Goal: Obtain resource: Download file/media

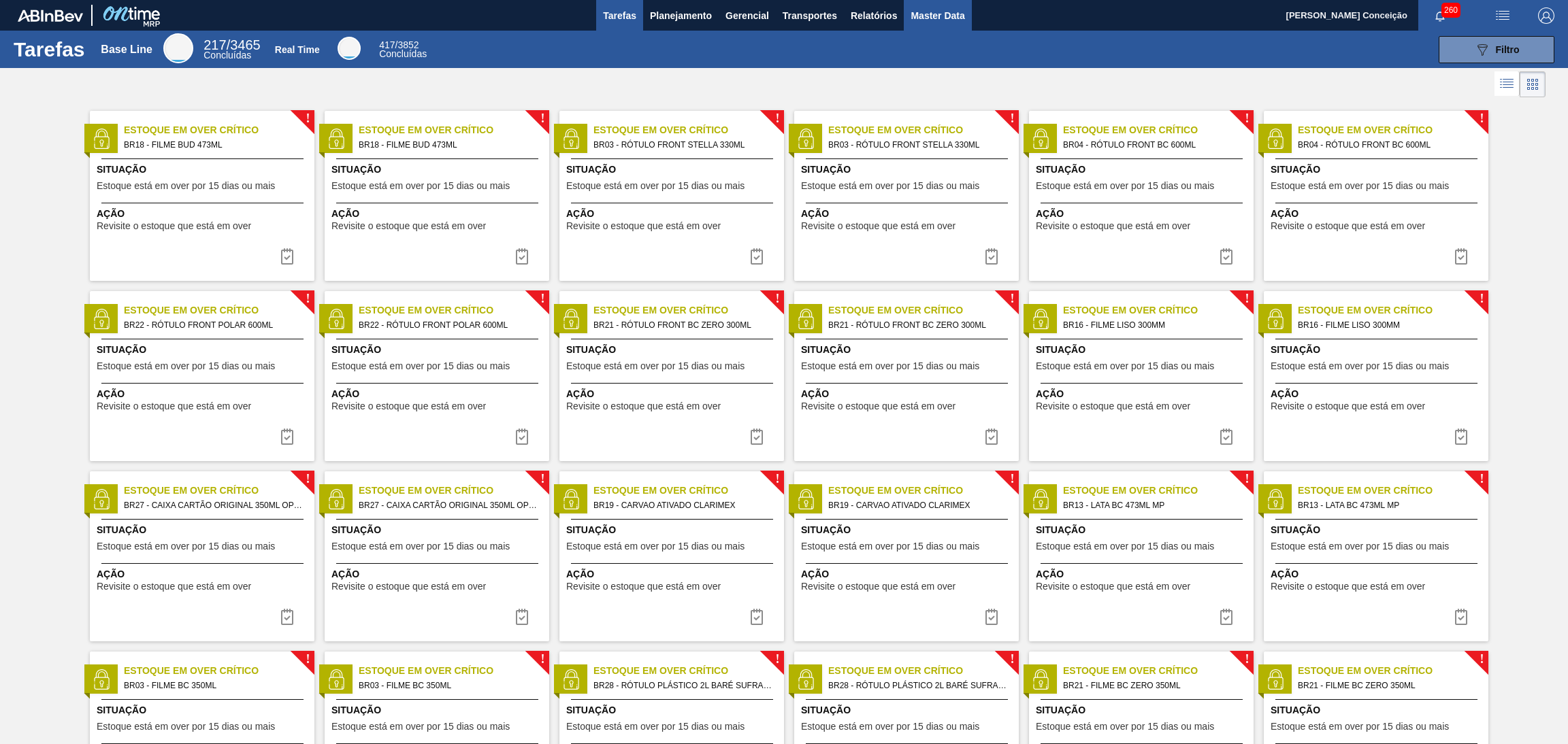
click at [953, 18] on span "Master Data" at bounding box center [937, 15] width 53 height 16
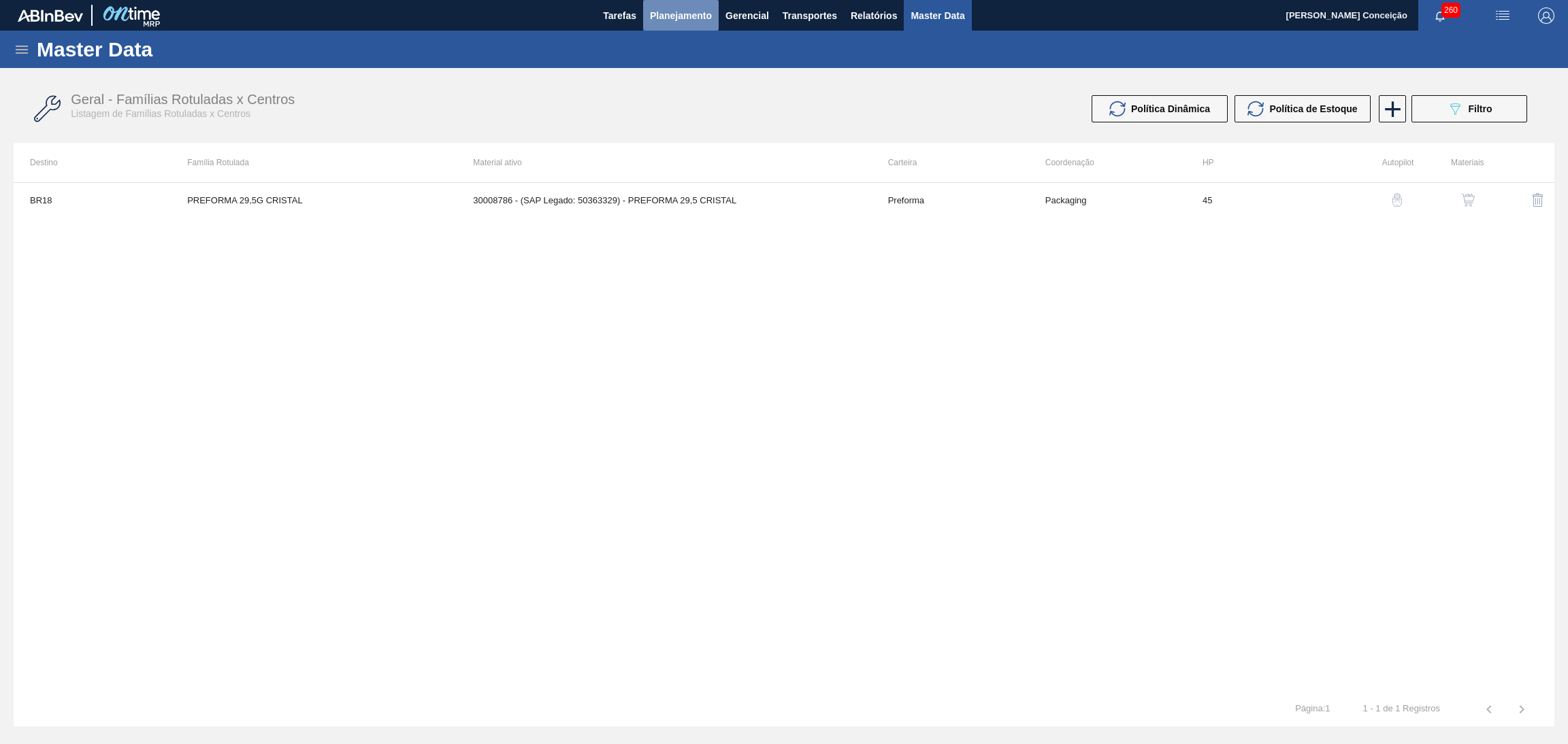
click at [664, 21] on span "Planejamento" at bounding box center [681, 15] width 61 height 16
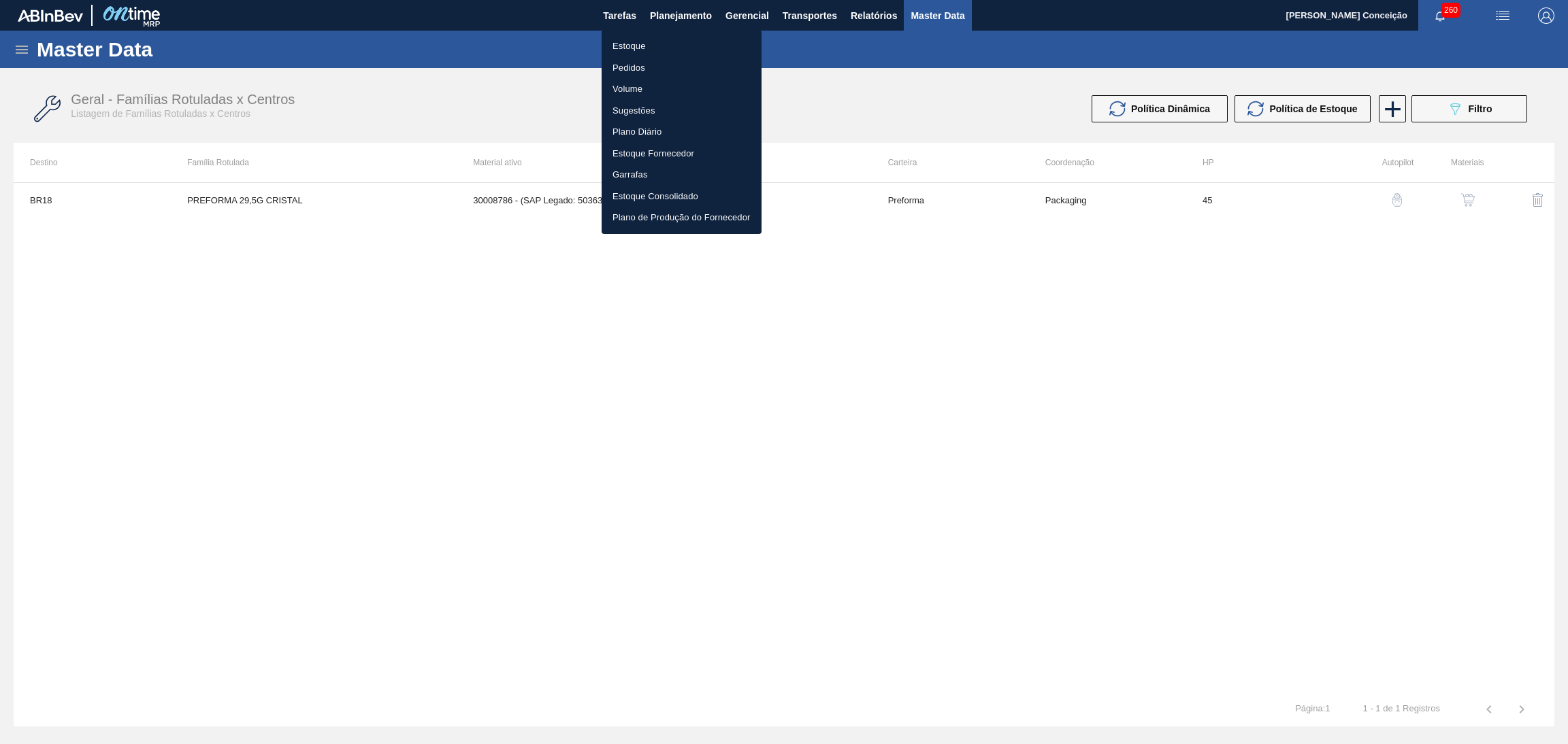
click at [599, 25] on div at bounding box center [784, 372] width 1568 height 744
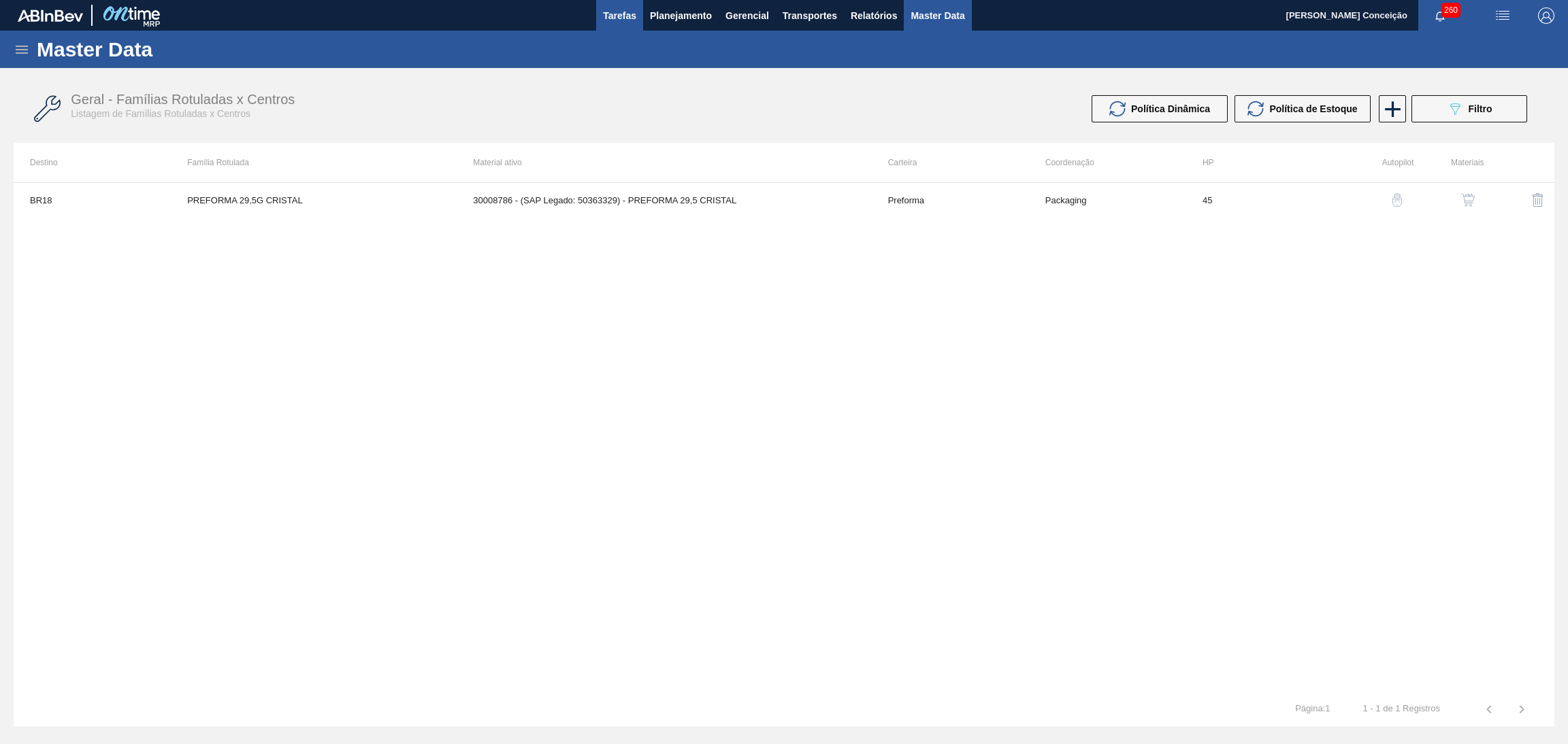
click at [600, 23] on button "Tarefas" at bounding box center [619, 15] width 47 height 31
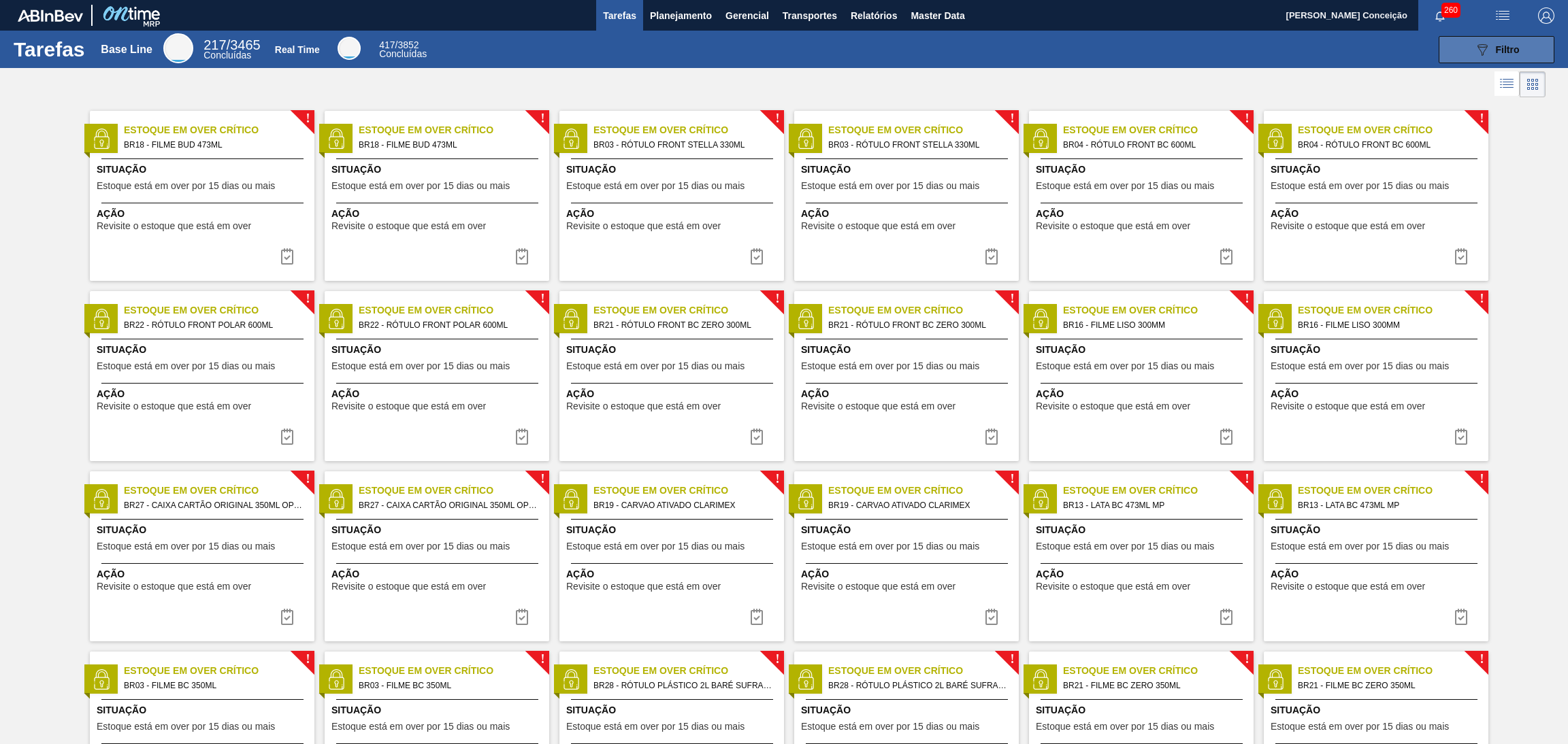
click at [1512, 44] on span "Filtro" at bounding box center [1507, 50] width 24 height 11
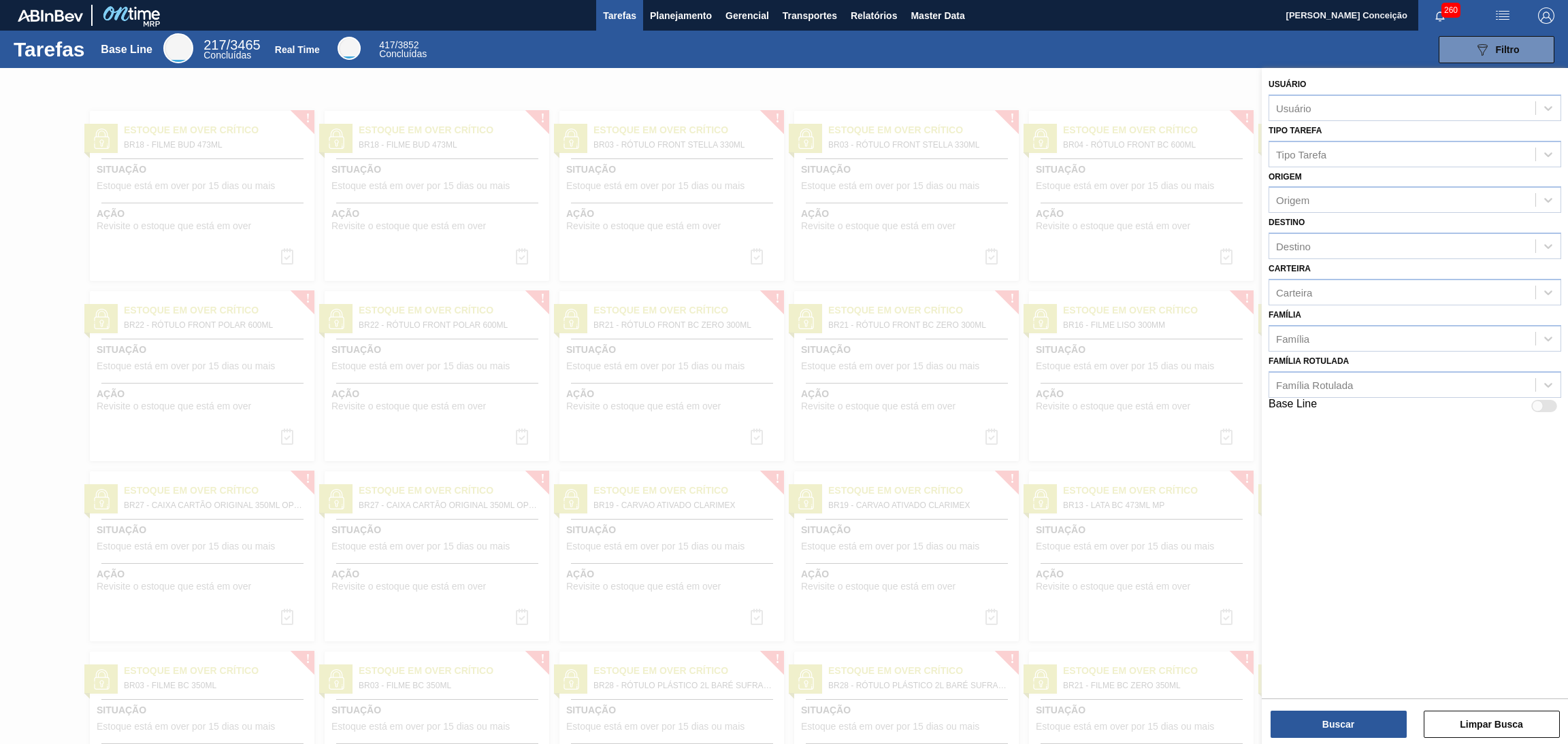
click at [1542, 17] on img "button" at bounding box center [1546, 15] width 16 height 16
click at [1501, 118] on div at bounding box center [1504, 122] width 12 height 12
checkbox input "false"
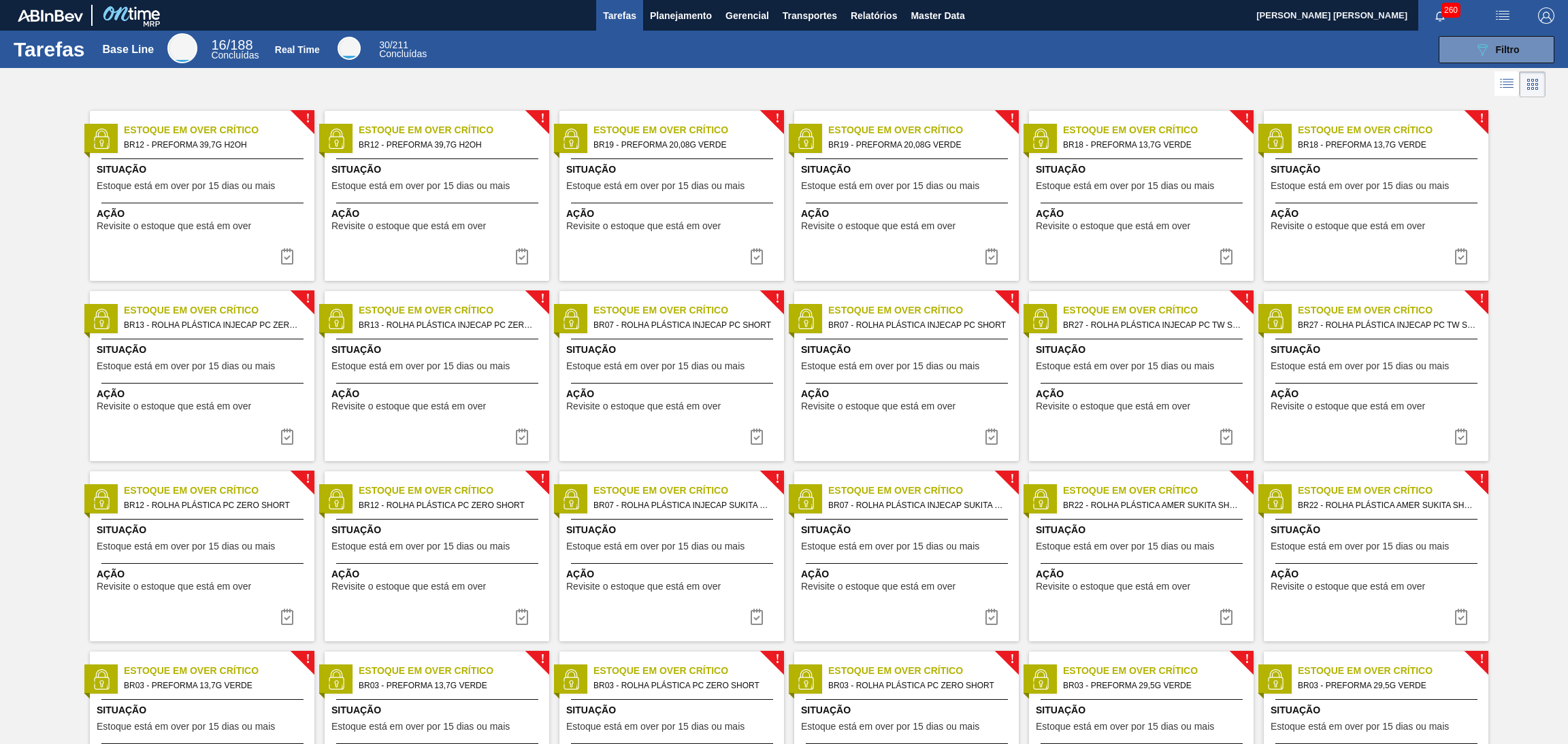
click at [550, 79] on div at bounding box center [784, 84] width 1568 height 33
click at [1499, 92] on icon at bounding box center [1507, 84] width 16 height 16
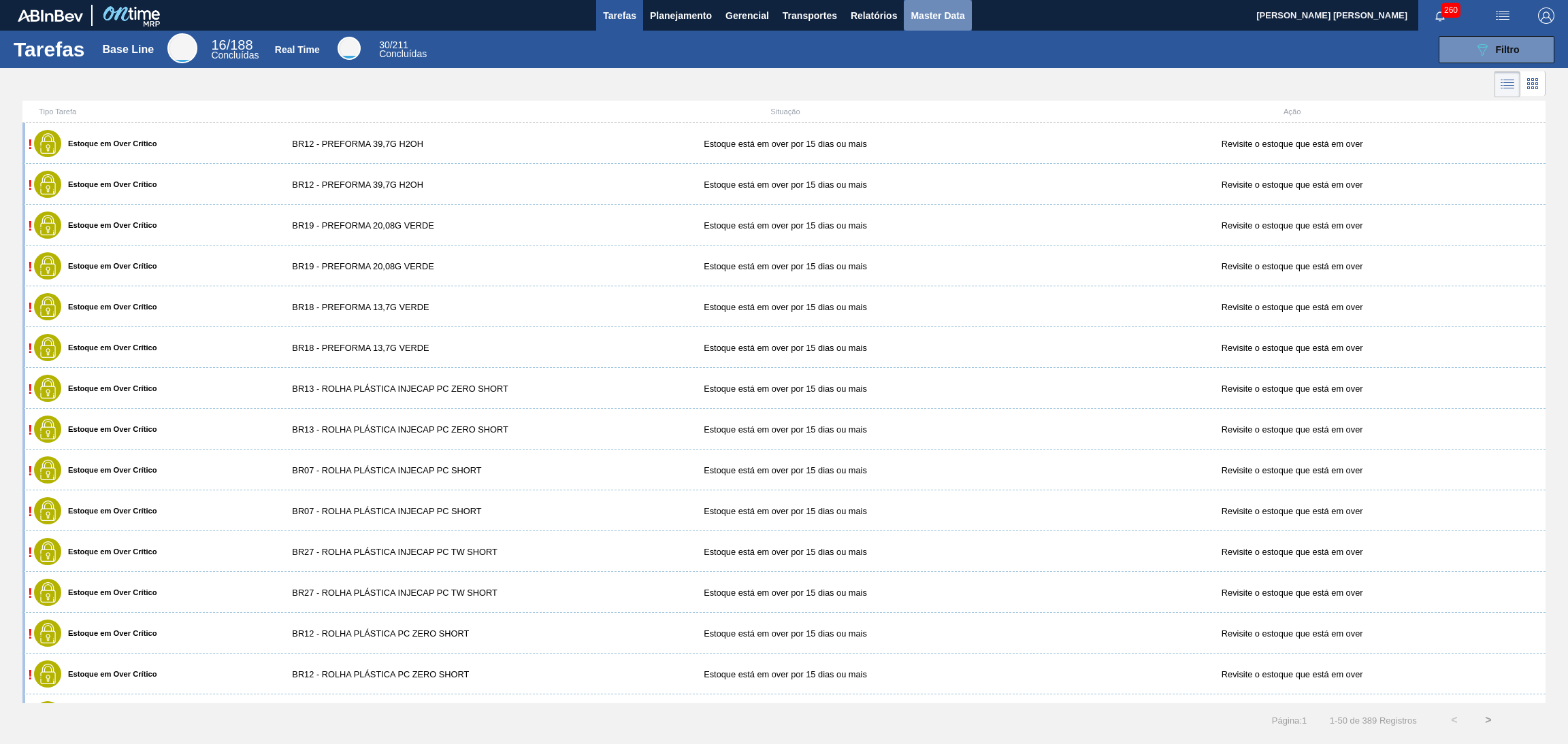
click at [923, 15] on span "Master Data" at bounding box center [937, 15] width 53 height 16
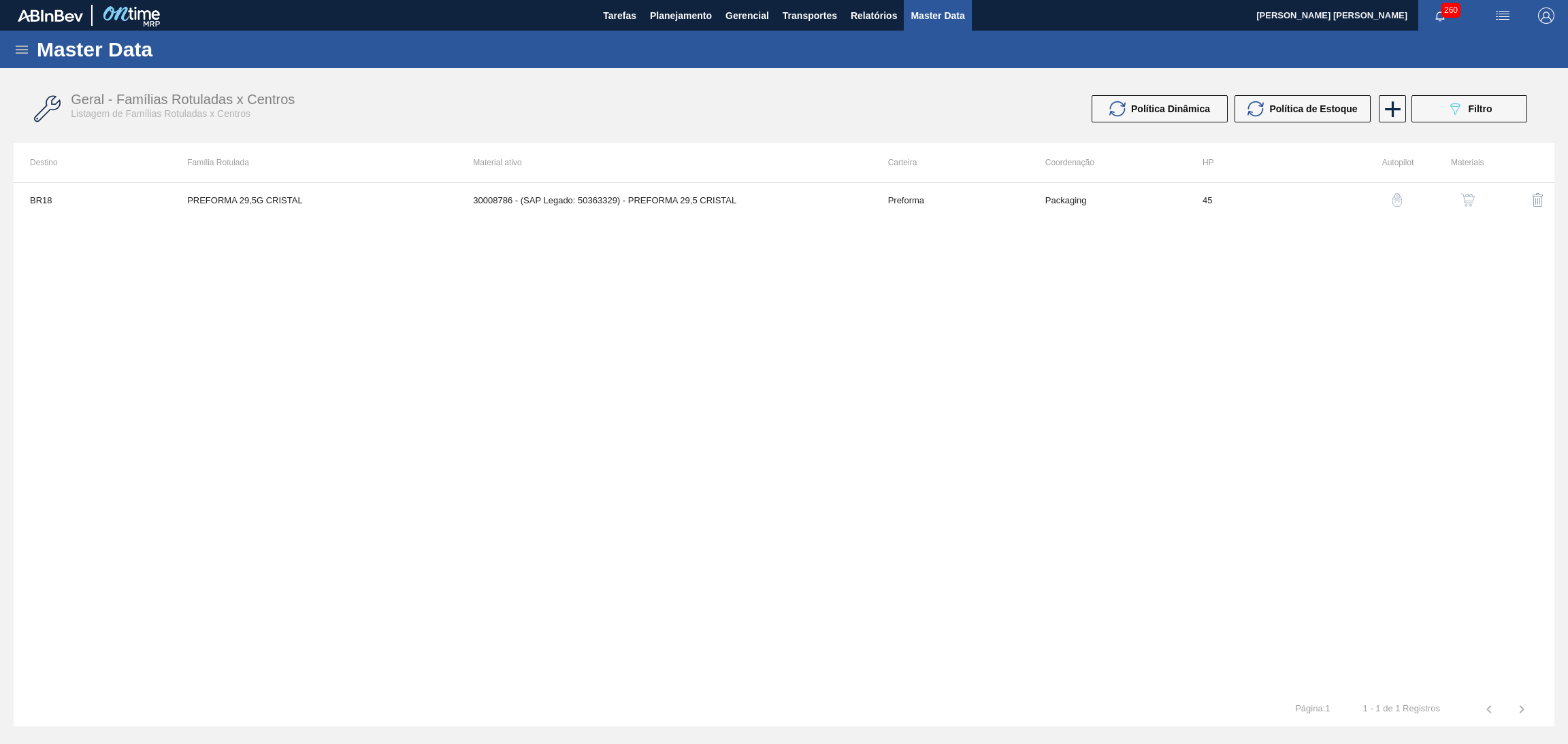
click at [19, 49] on icon at bounding box center [22, 49] width 13 height 8
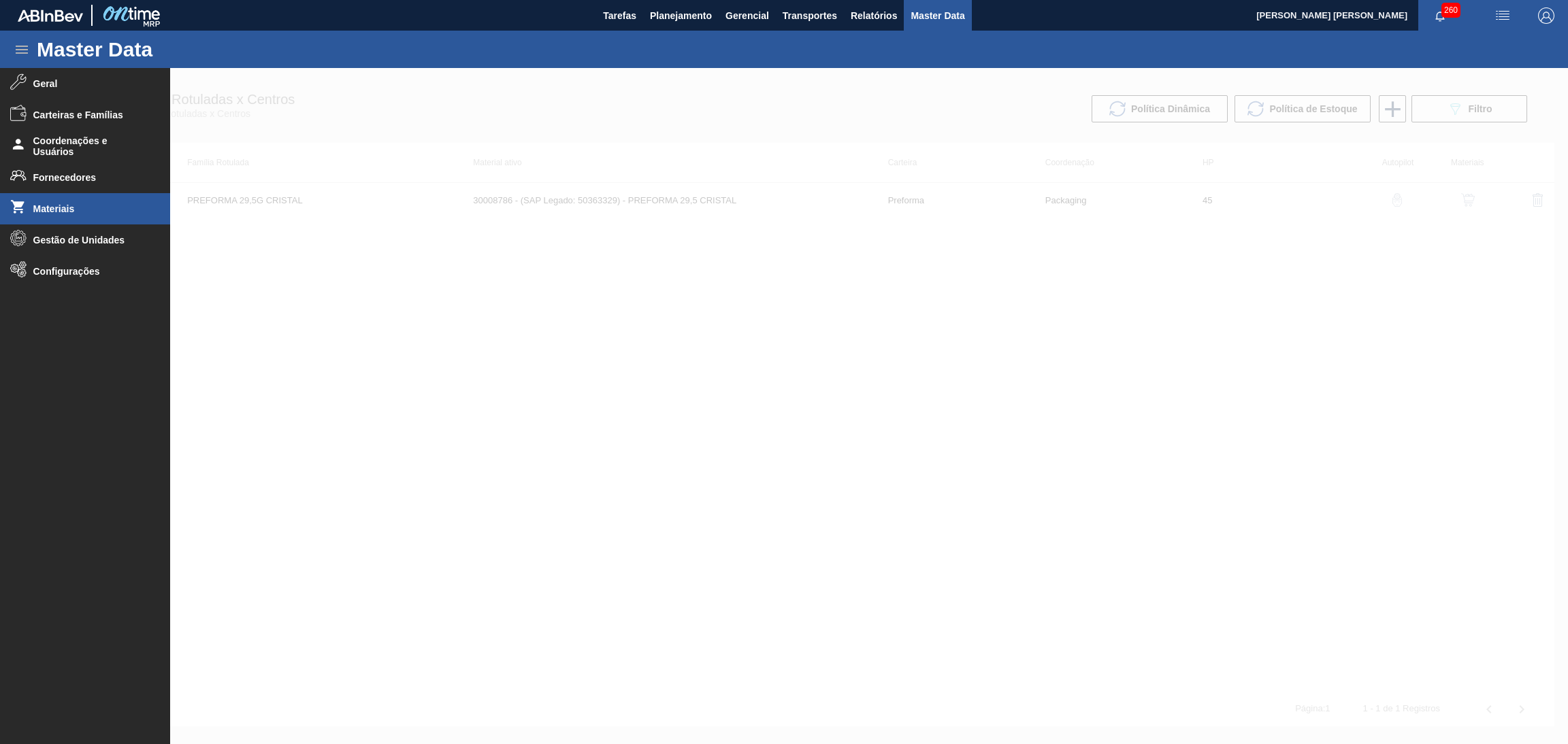
click at [34, 203] on span "Materiais" at bounding box center [90, 209] width 112 height 11
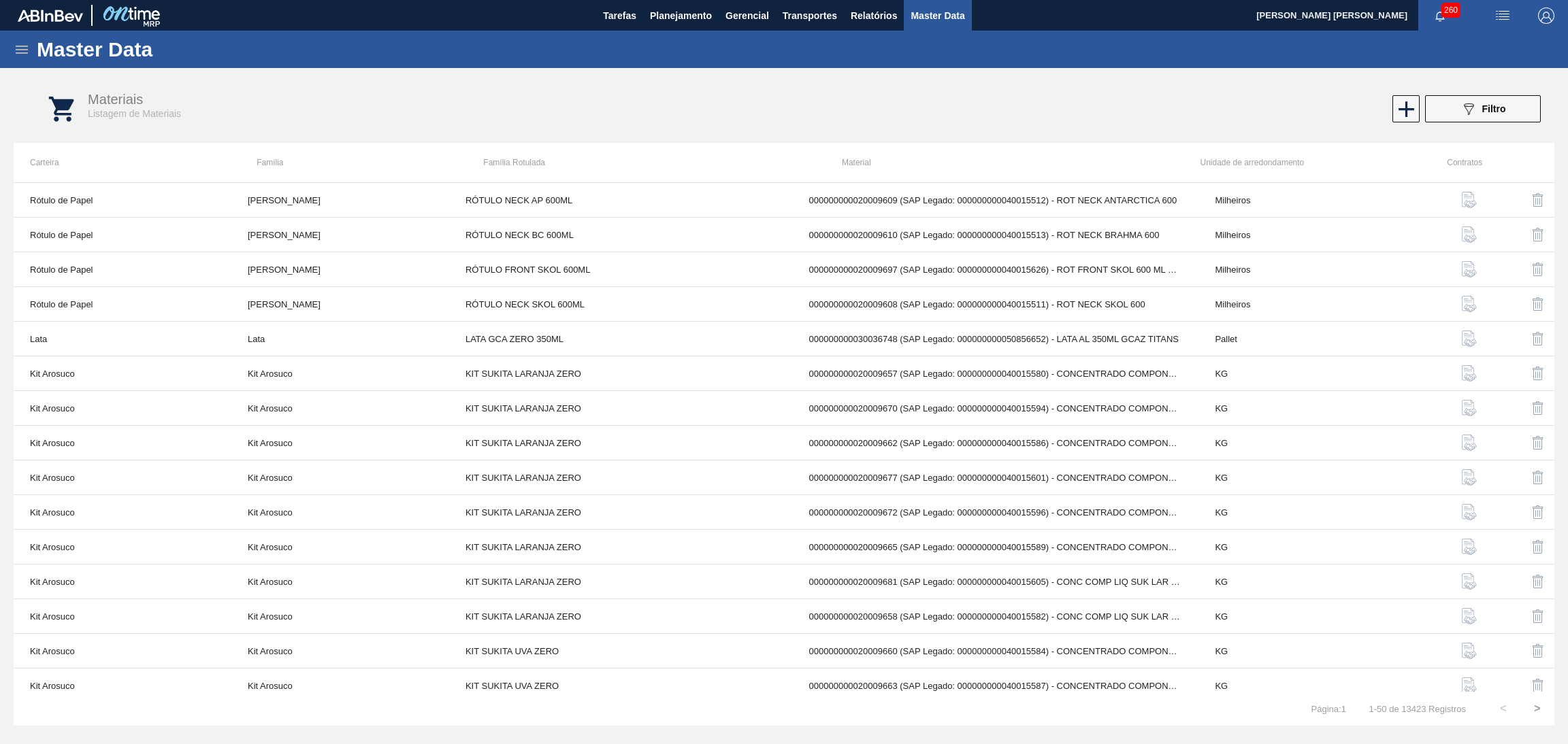
click at [606, 103] on div "Materiais Listagem de Materiais" at bounding box center [455, 106] width 735 height 28
drag, startPoint x: 913, startPoint y: 739, endPoint x: 1038, endPoint y: 730, distance: 125.3
click at [1038, 730] on div "Master Data Geral Carteiras e Famílias Coordenações e Usuários Fornecedores Mat…" at bounding box center [784, 388] width 1568 height 714
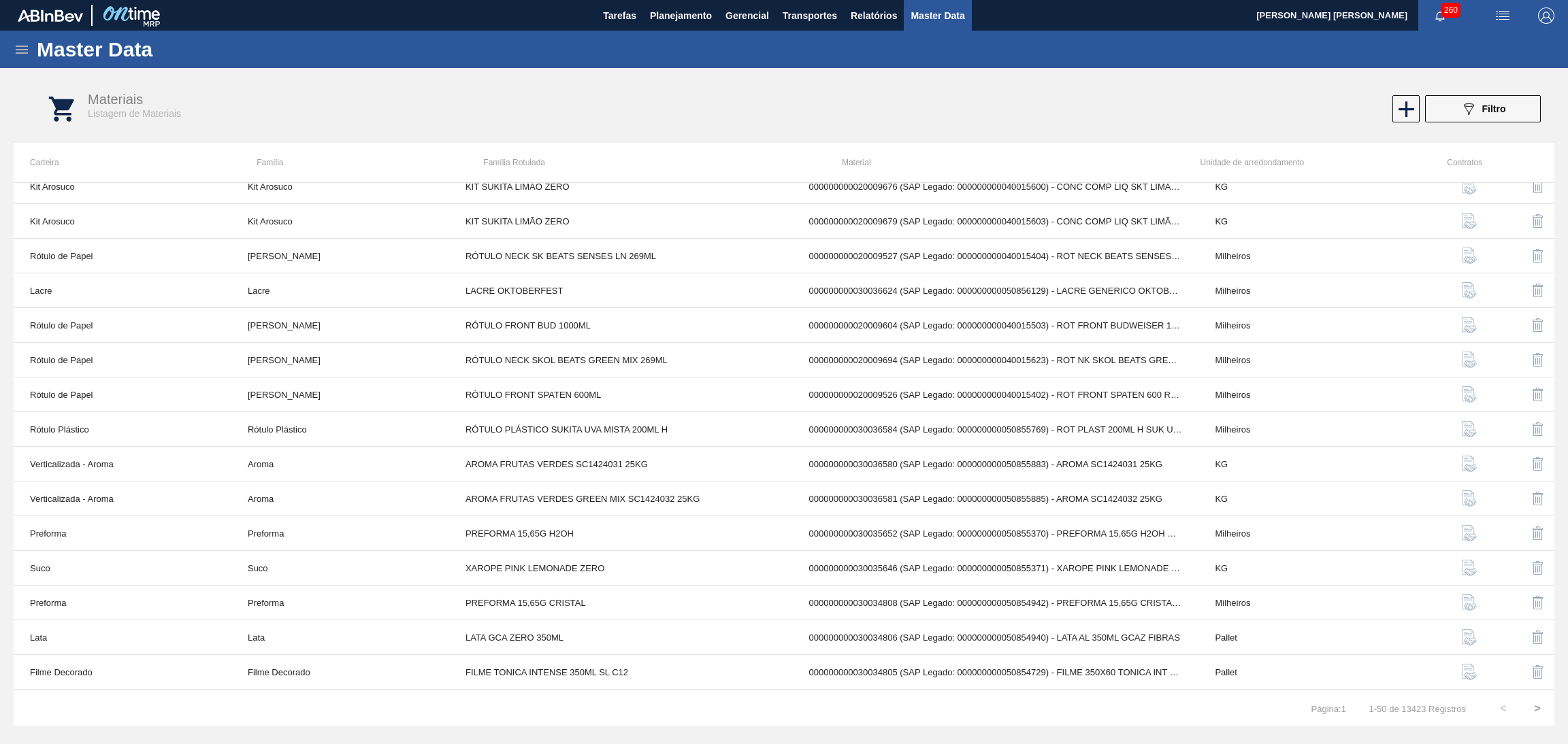
scroll to position [1231, 0]
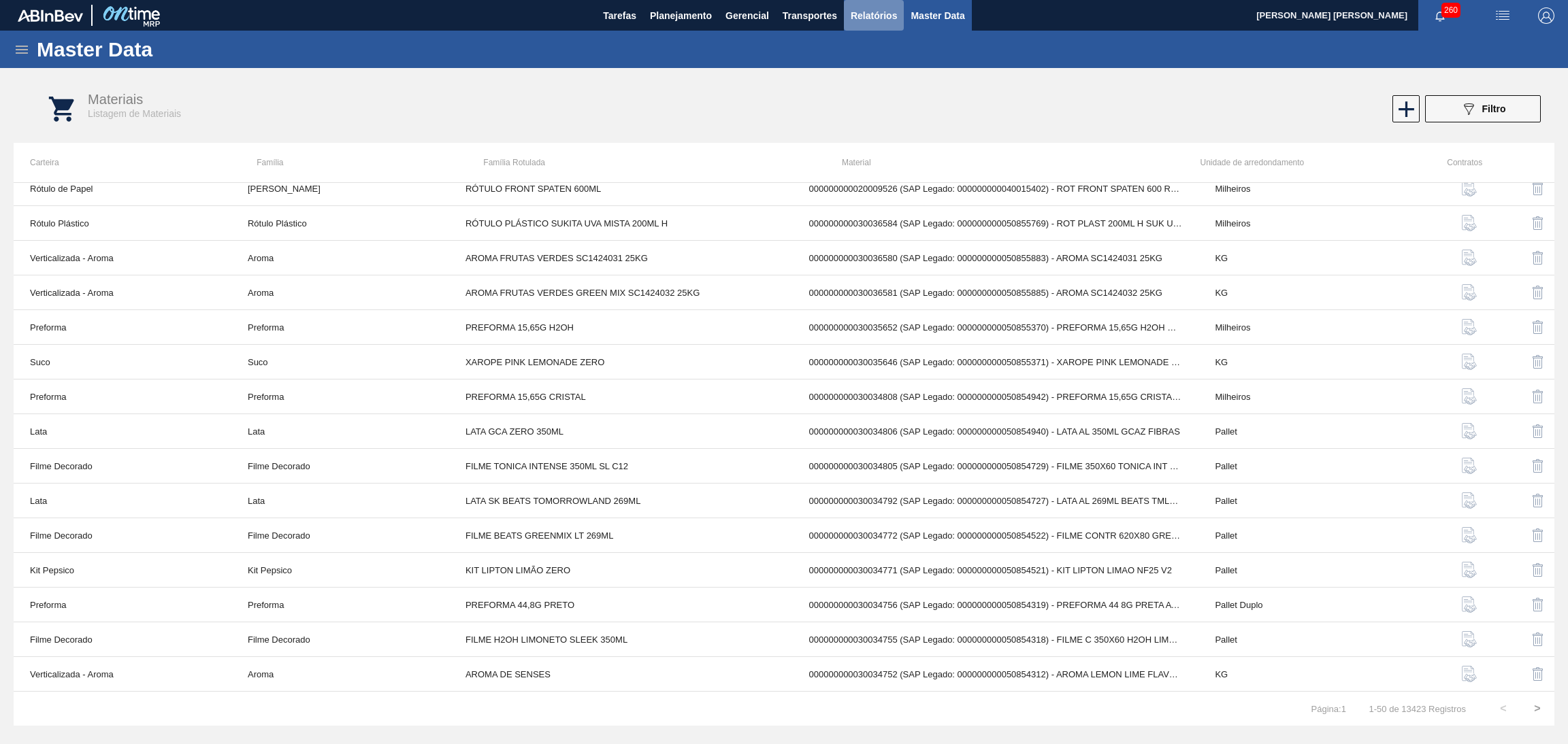
click at [851, 14] on span "Relatórios" at bounding box center [874, 15] width 46 height 16
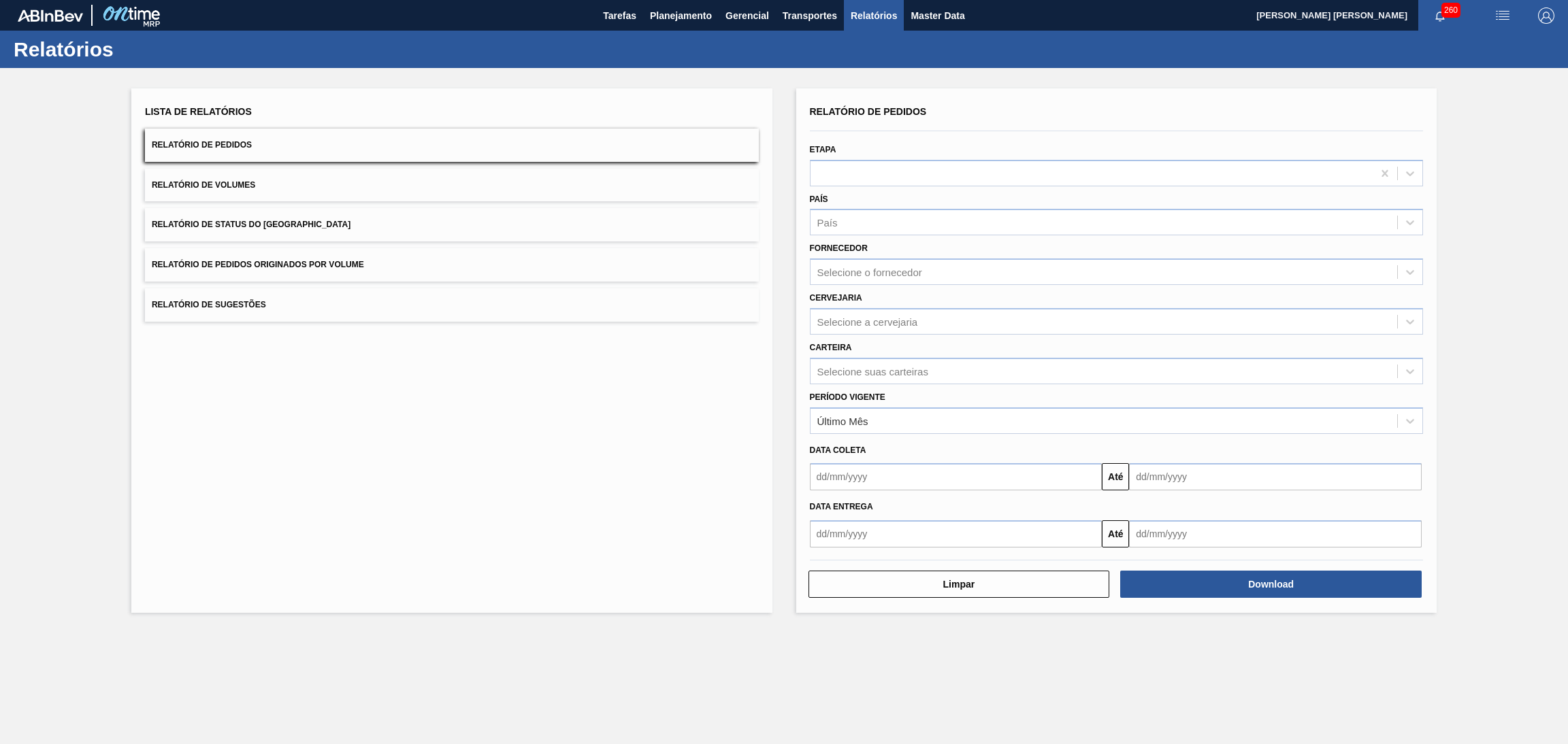
click at [222, 228] on span "Relatório de Status do [GEOGRAPHIC_DATA]" at bounding box center [251, 224] width 199 height 10
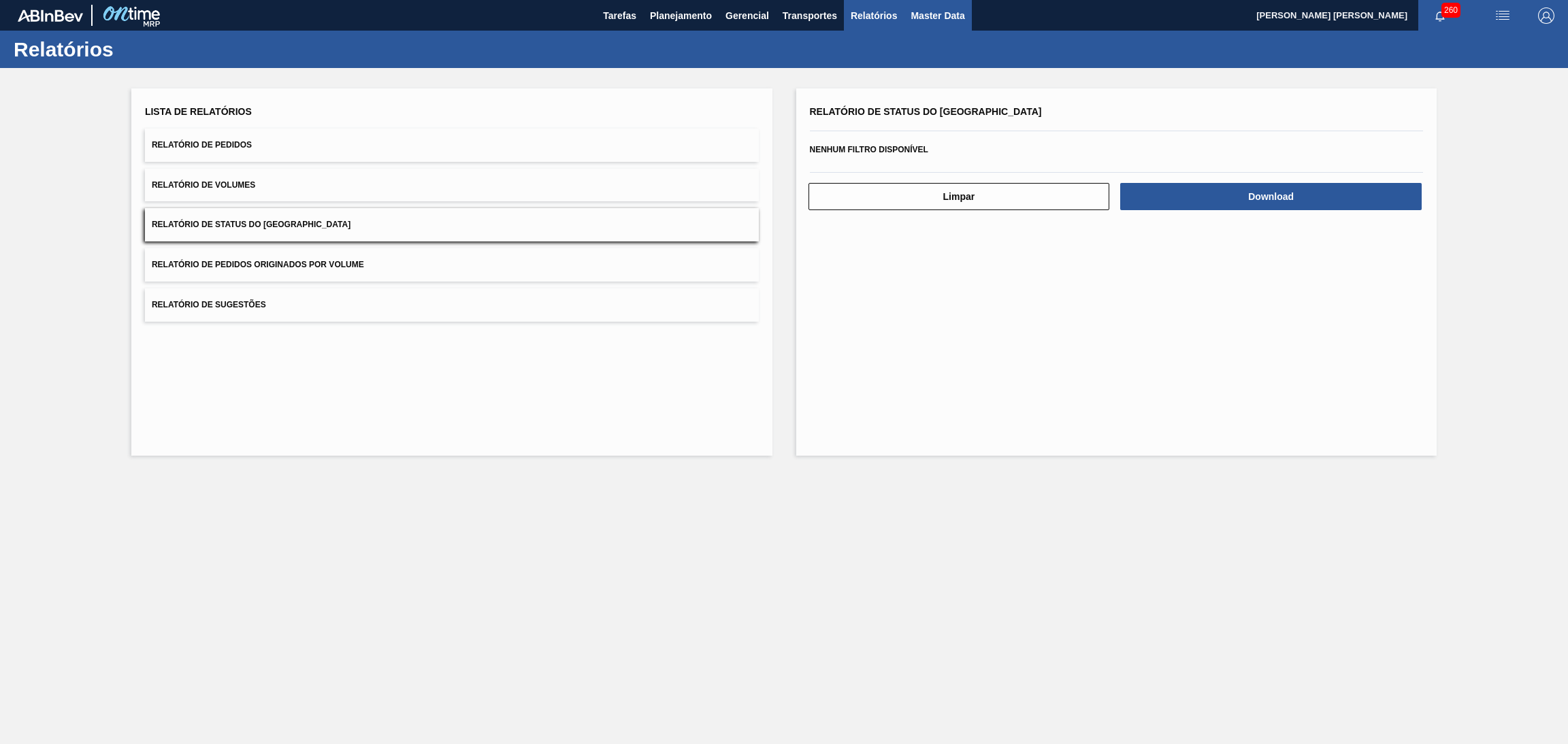
click at [937, 14] on span "Master Data" at bounding box center [937, 15] width 53 height 16
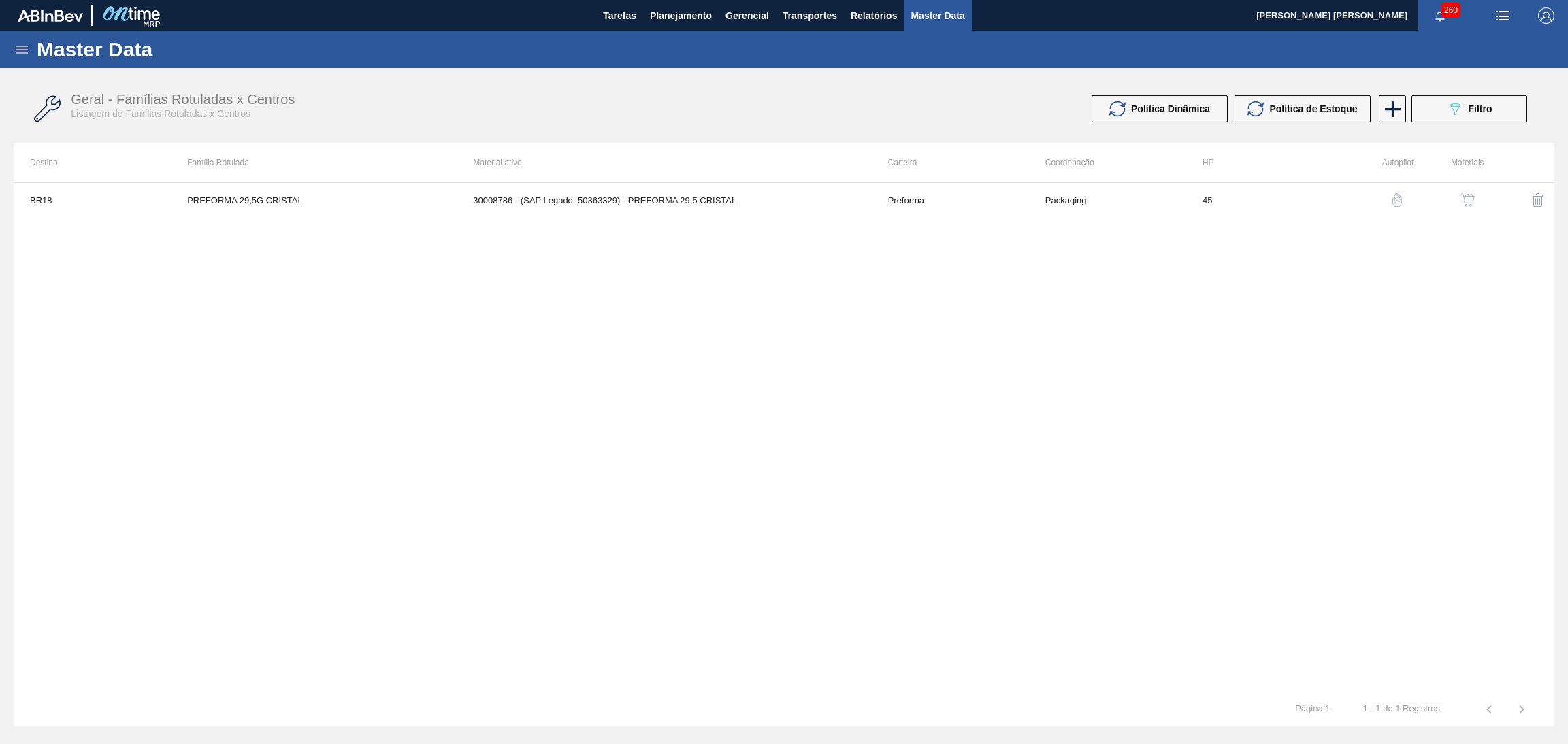
click at [20, 49] on icon at bounding box center [22, 49] width 13 height 8
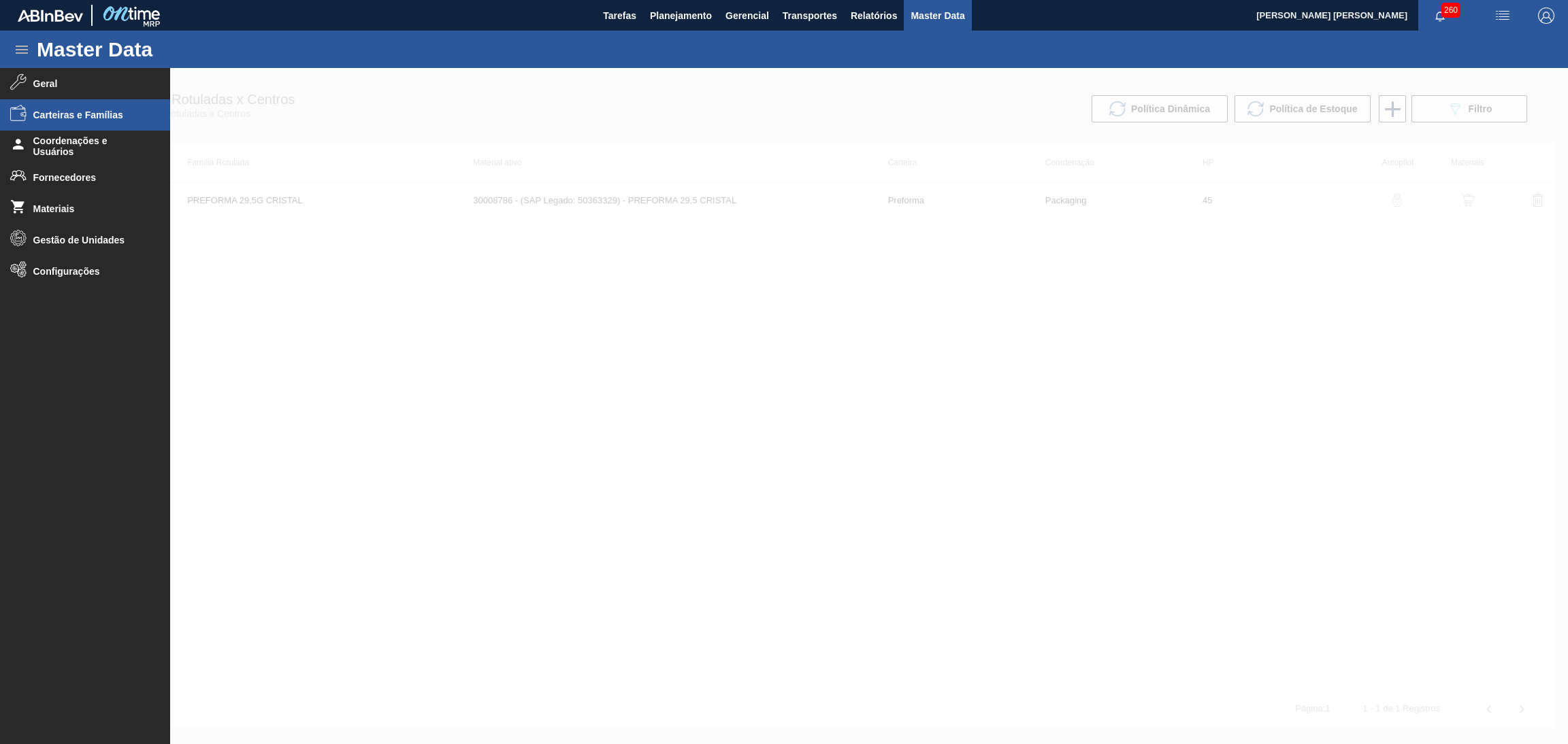
click at [43, 114] on span "Carteiras e Famílias" at bounding box center [90, 115] width 112 height 11
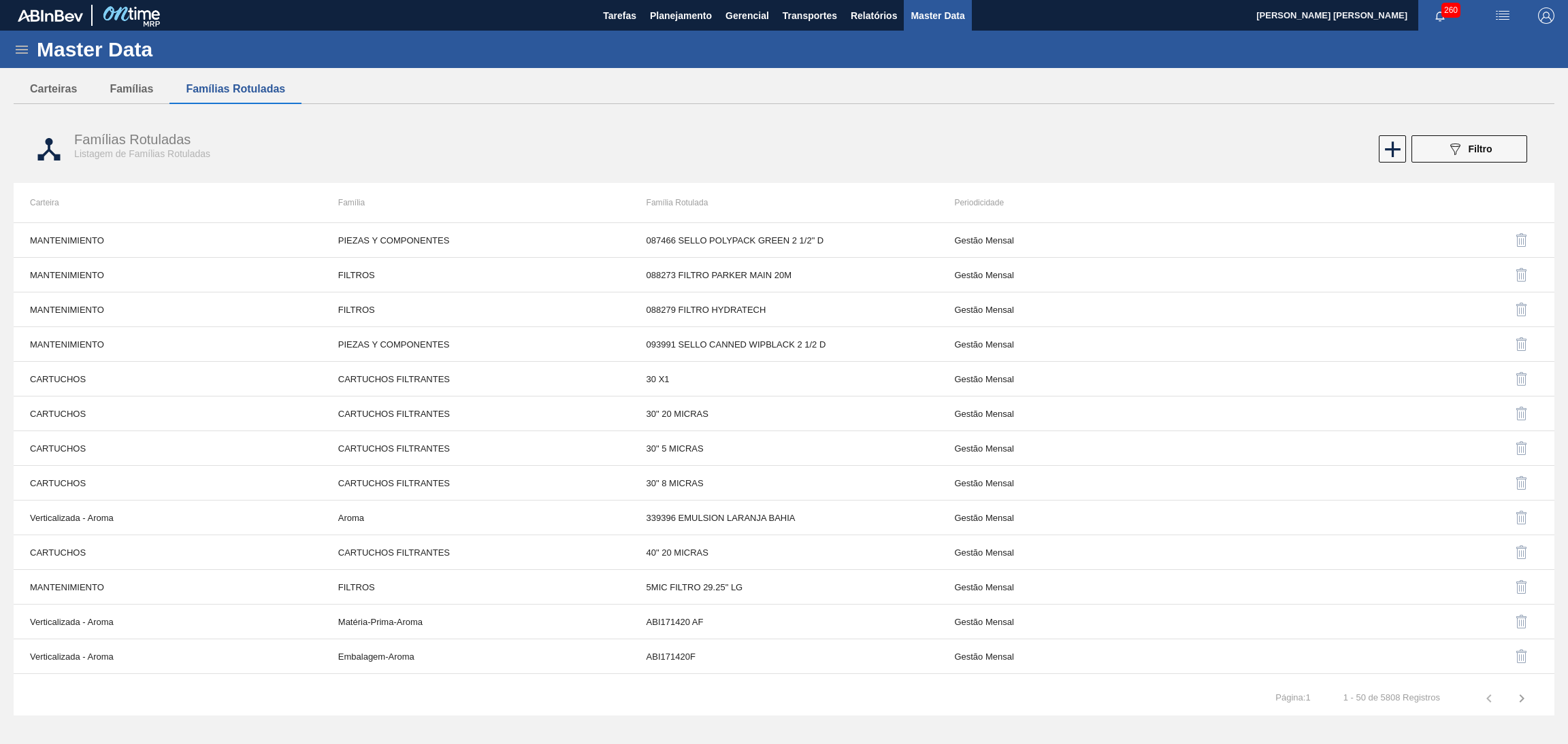
click at [18, 48] on icon at bounding box center [22, 50] width 16 height 16
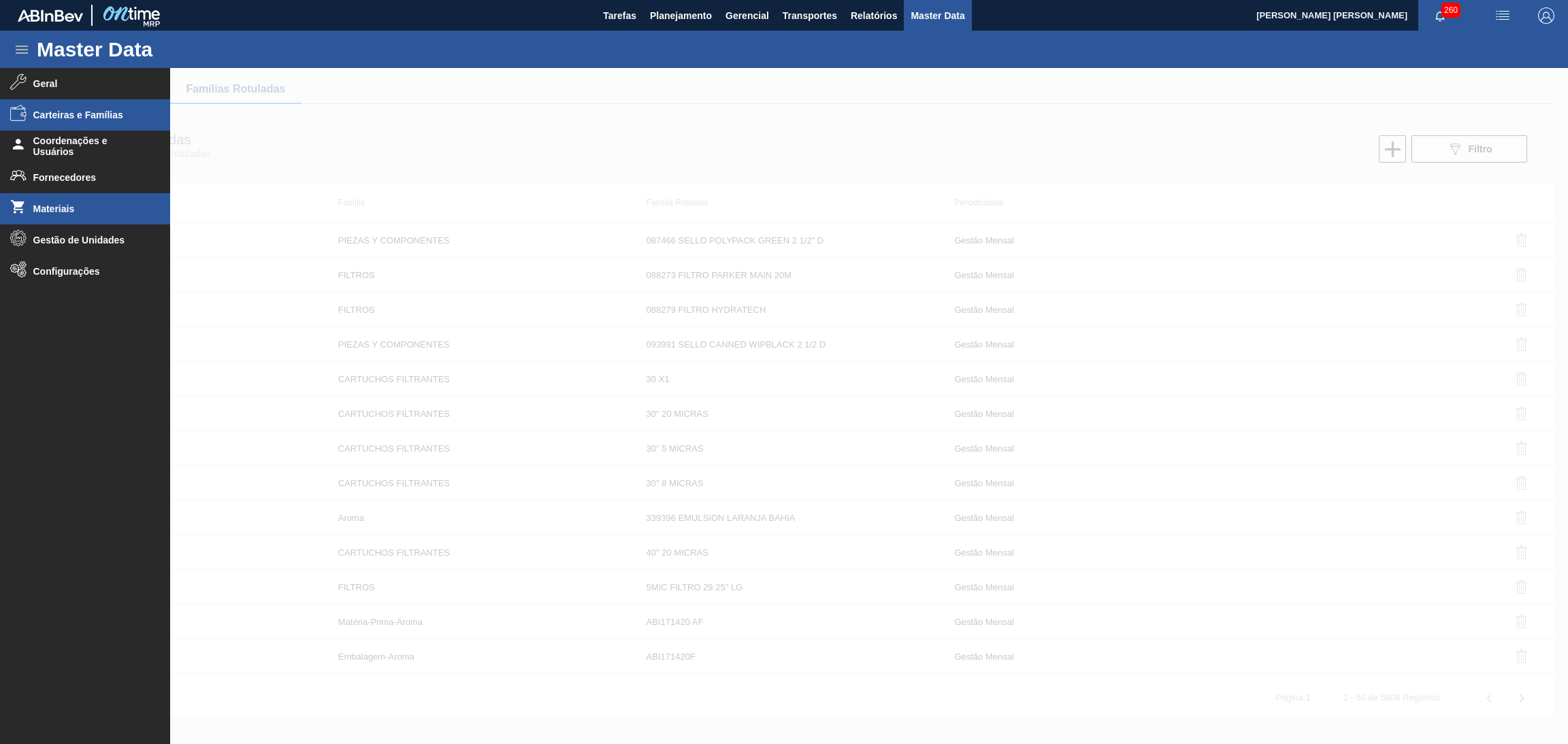
click at [44, 204] on span "Materiais" at bounding box center [90, 209] width 112 height 11
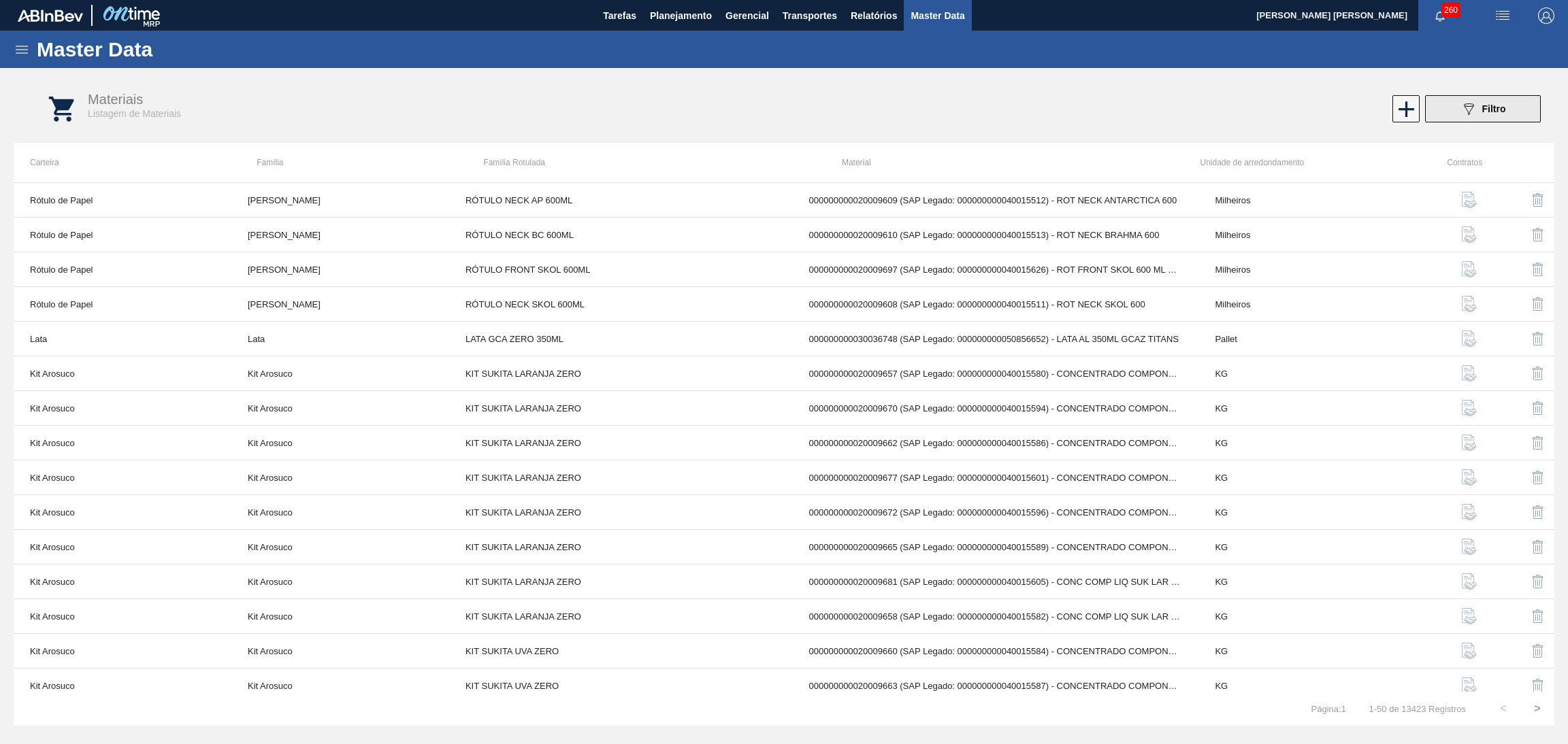
click at [1459, 98] on button "089F7B8B-B2A5-4AFE-B5C0-19BA573D28AC Filtro" at bounding box center [1483, 108] width 116 height 27
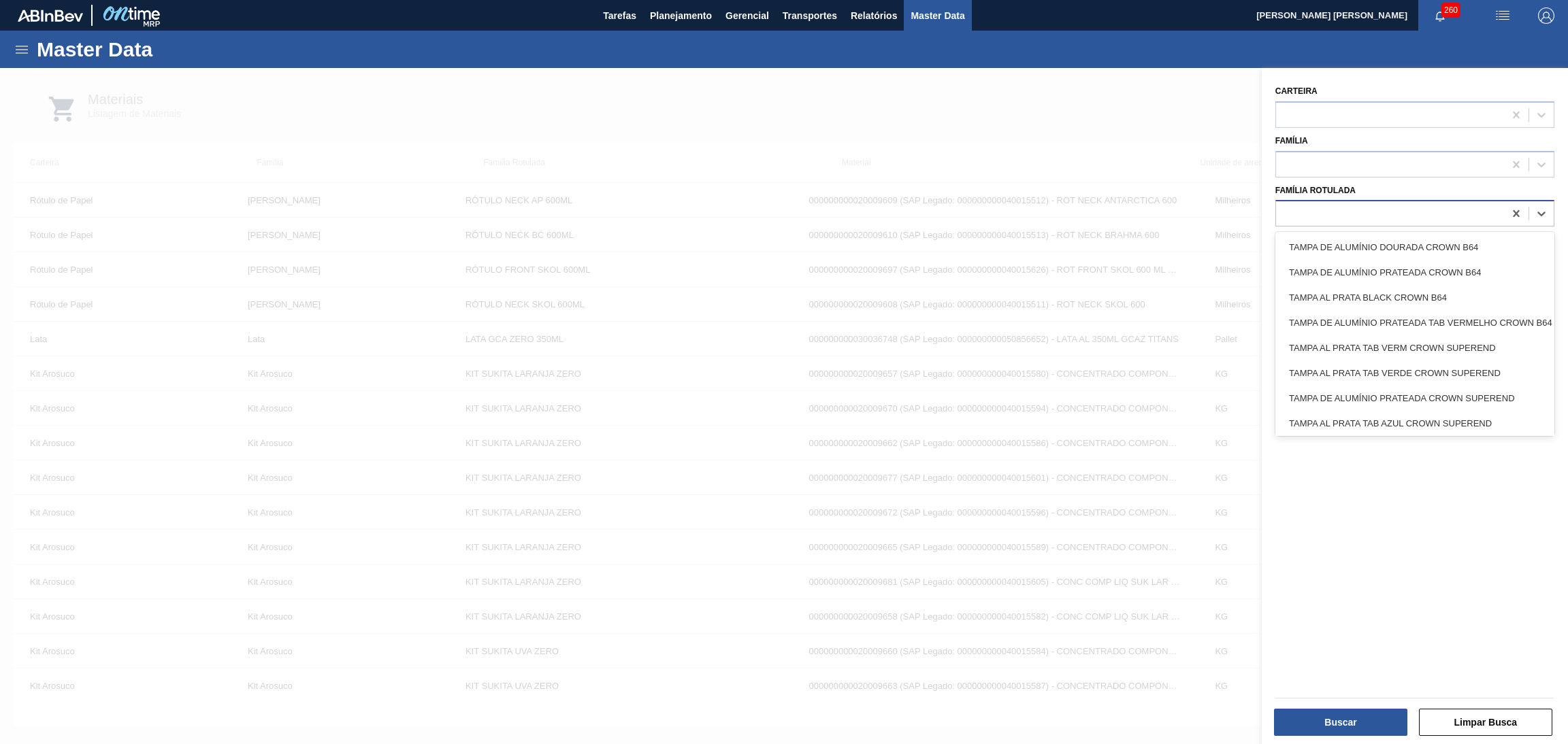
click at [1348, 221] on div at bounding box center [1414, 212] width 279 height 26
type Rotulada "rol"
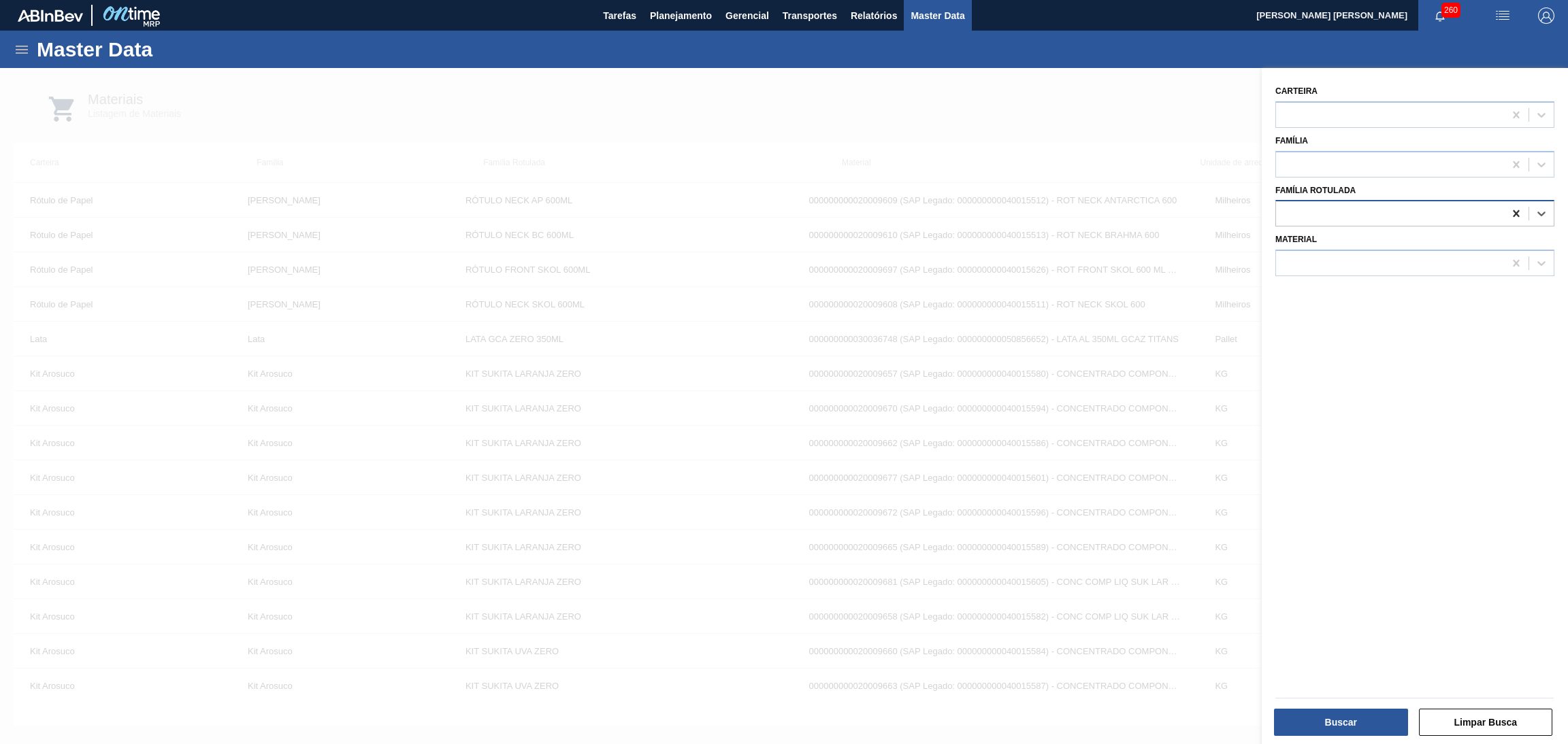
click at [1512, 220] on div at bounding box center [1516, 213] width 24 height 24
click at [1302, 155] on div at bounding box center [1390, 165] width 228 height 20
click at [1312, 115] on div at bounding box center [1390, 115] width 228 height 20
type input "r"
type input "[GEOGRAPHIC_DATA]"
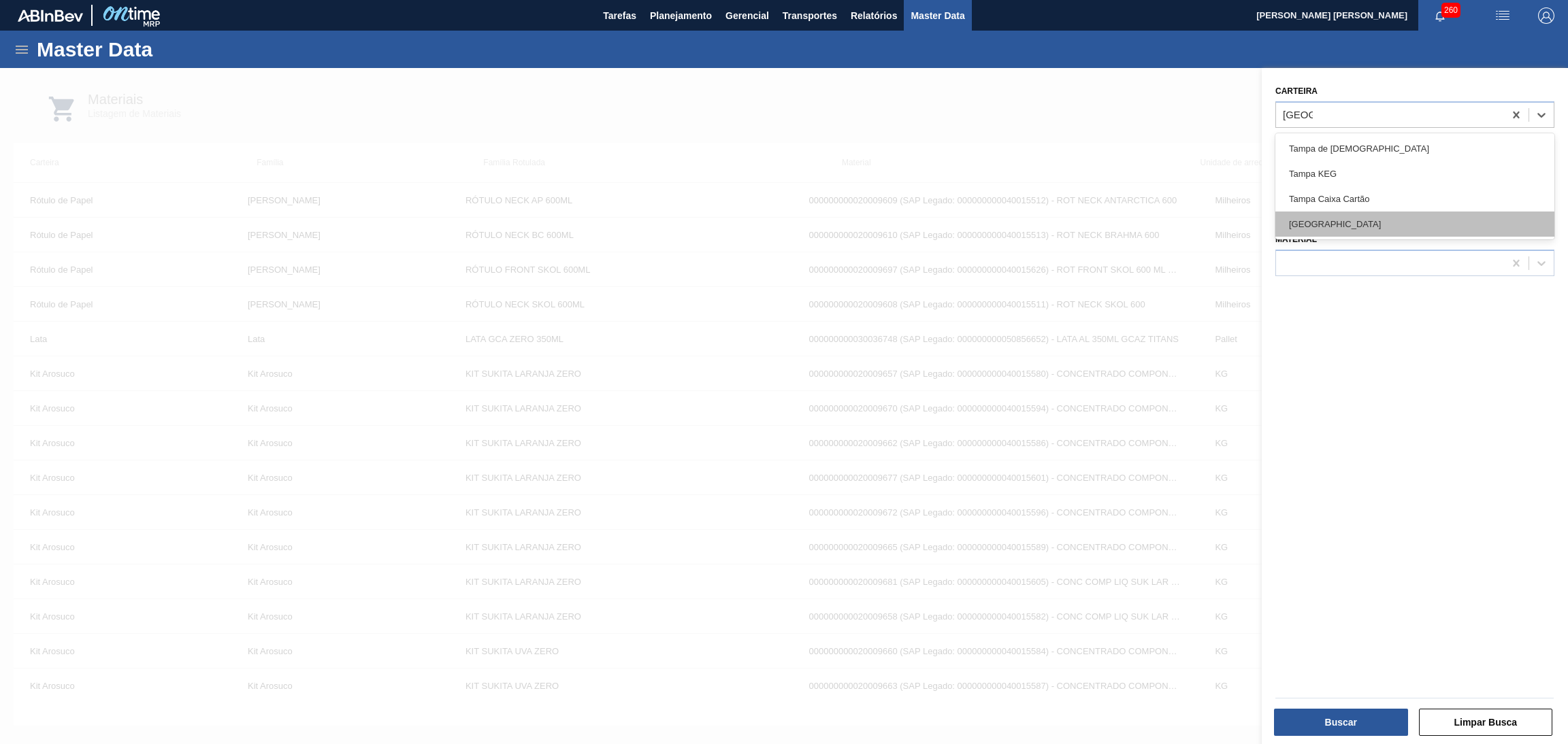
click at [1325, 225] on div "[GEOGRAPHIC_DATA]" at bounding box center [1414, 224] width 279 height 25
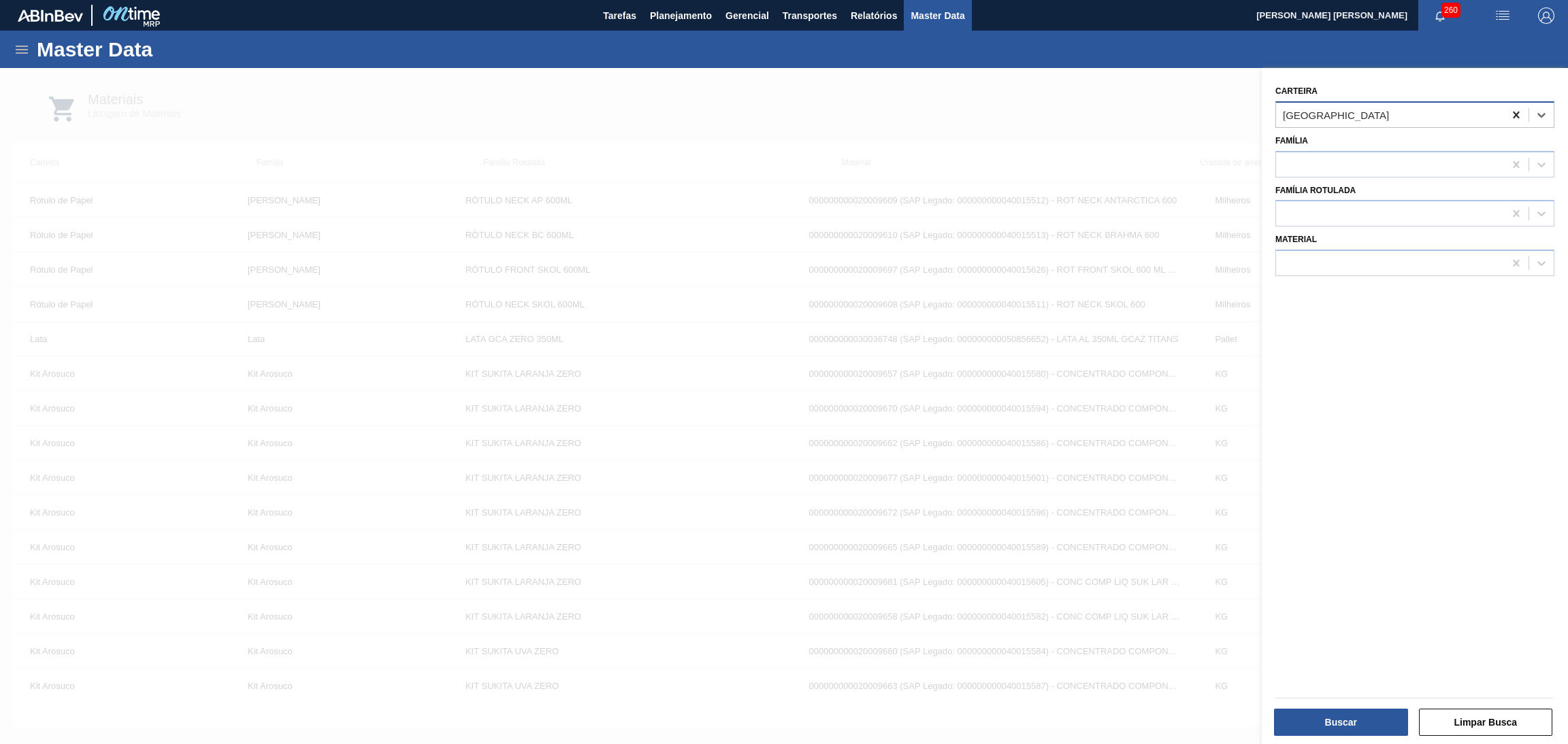
click at [1514, 119] on icon at bounding box center [1516, 115] width 14 height 14
click at [1325, 217] on div at bounding box center [1390, 214] width 228 height 20
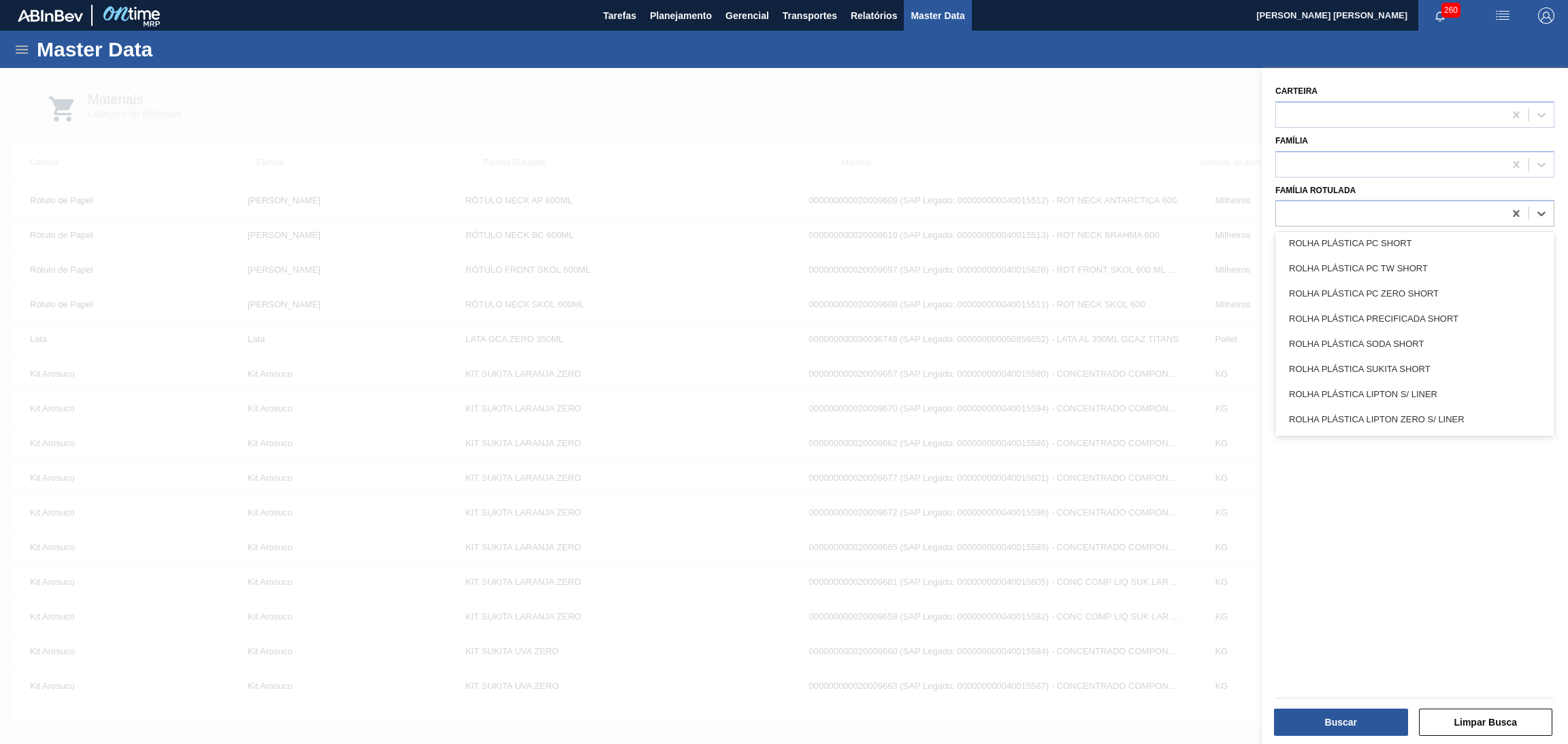
scroll to position [2359, 0]
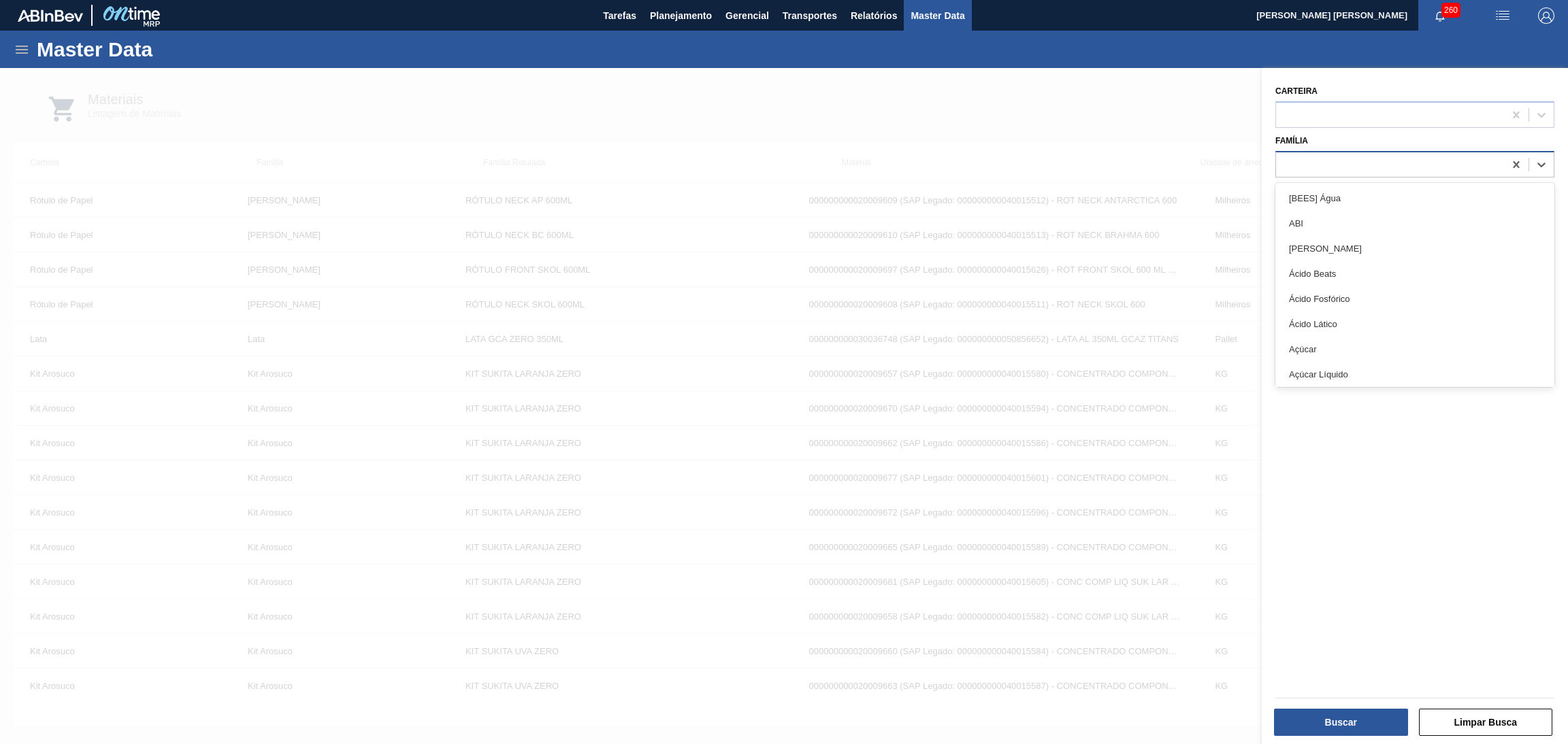
click at [1306, 171] on div at bounding box center [1390, 165] width 228 height 20
type input "ro"
click at [1305, 171] on div "l ro" at bounding box center [1390, 165] width 228 height 20
type input "l"
type input "rolha"
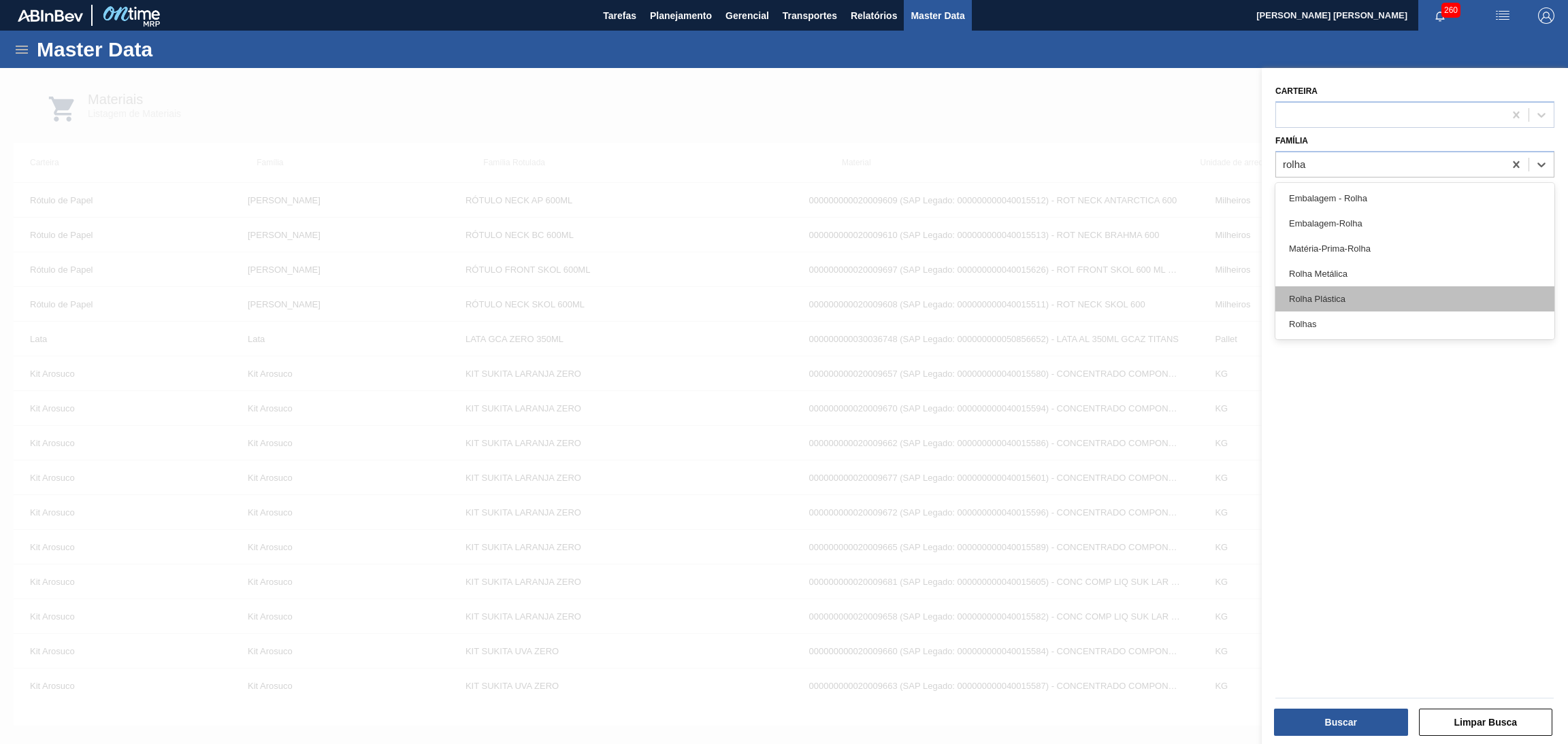
click at [1333, 293] on div "Rolha Plástica" at bounding box center [1414, 299] width 279 height 25
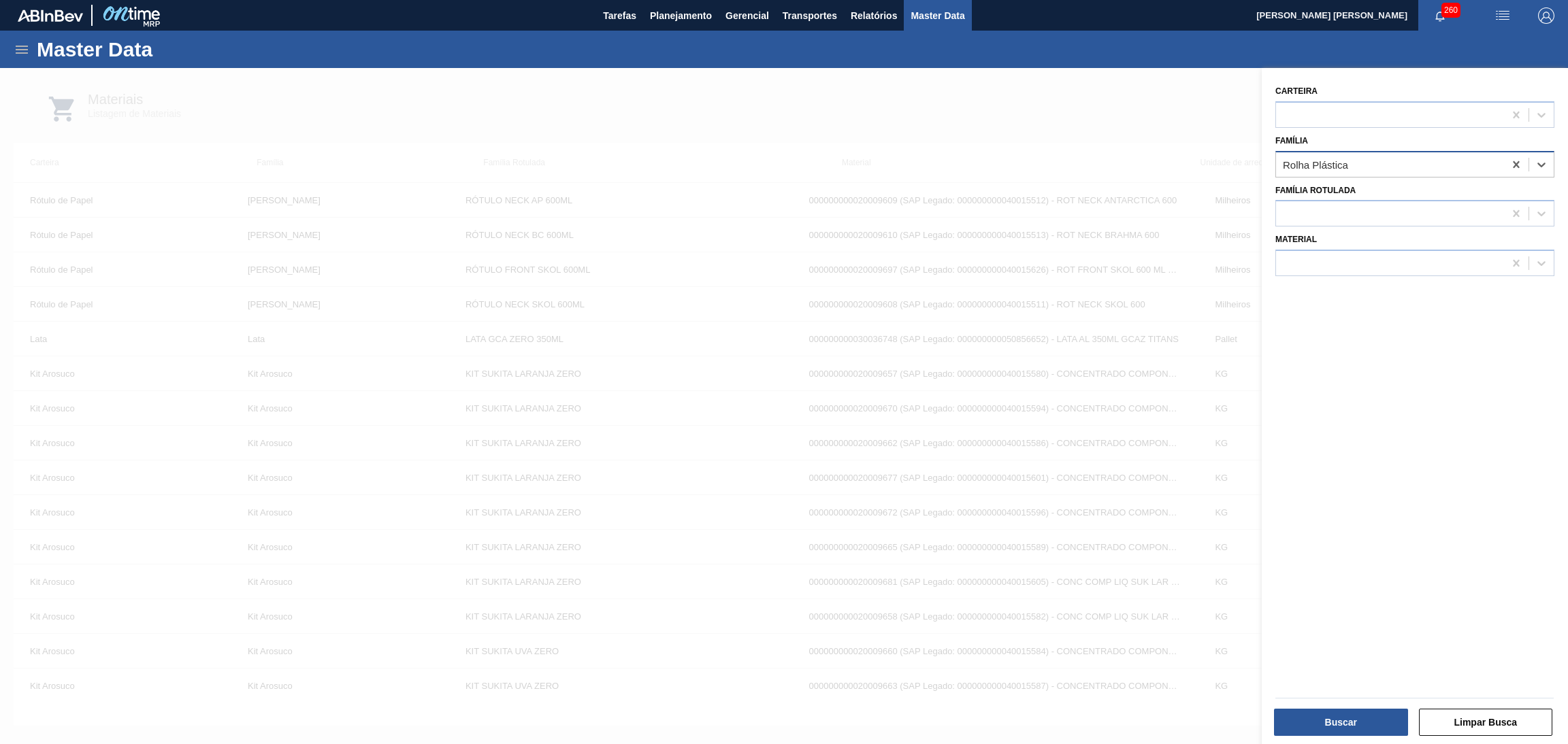
click at [1438, 169] on div "Rolha Plástica" at bounding box center [1390, 165] width 228 height 20
click at [1373, 410] on div "Carteira Família option Rolha Plástica, selected. option Açúcar Líquido focused…" at bounding box center [1414, 408] width 307 height 680
click at [1330, 728] on button "Buscar" at bounding box center [1341, 722] width 134 height 27
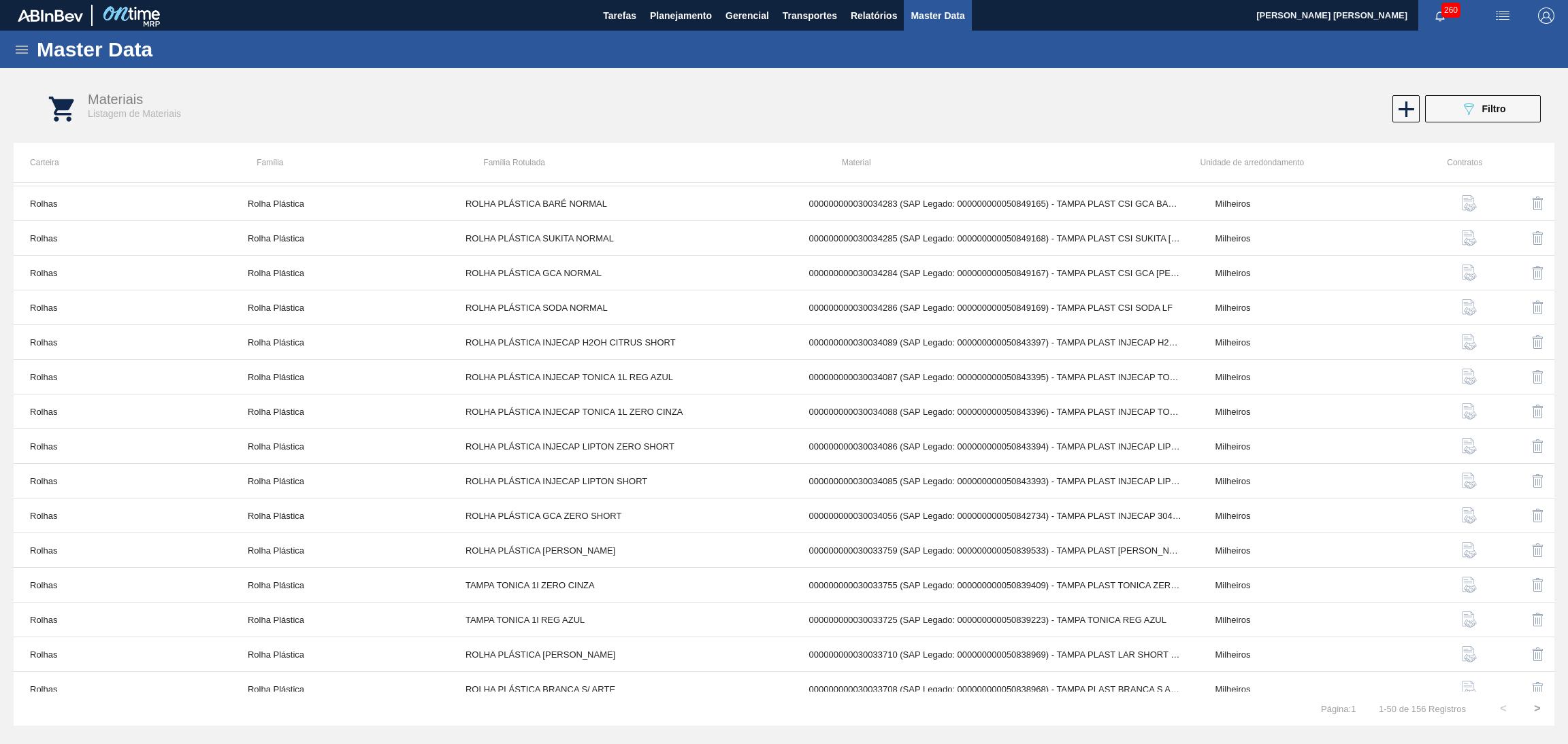
scroll to position [0, 0]
click at [1468, 117] on icon "089F7B8B-B2A5-4AFE-B5C0-19BA573D28AC" at bounding box center [1469, 108] width 16 height 16
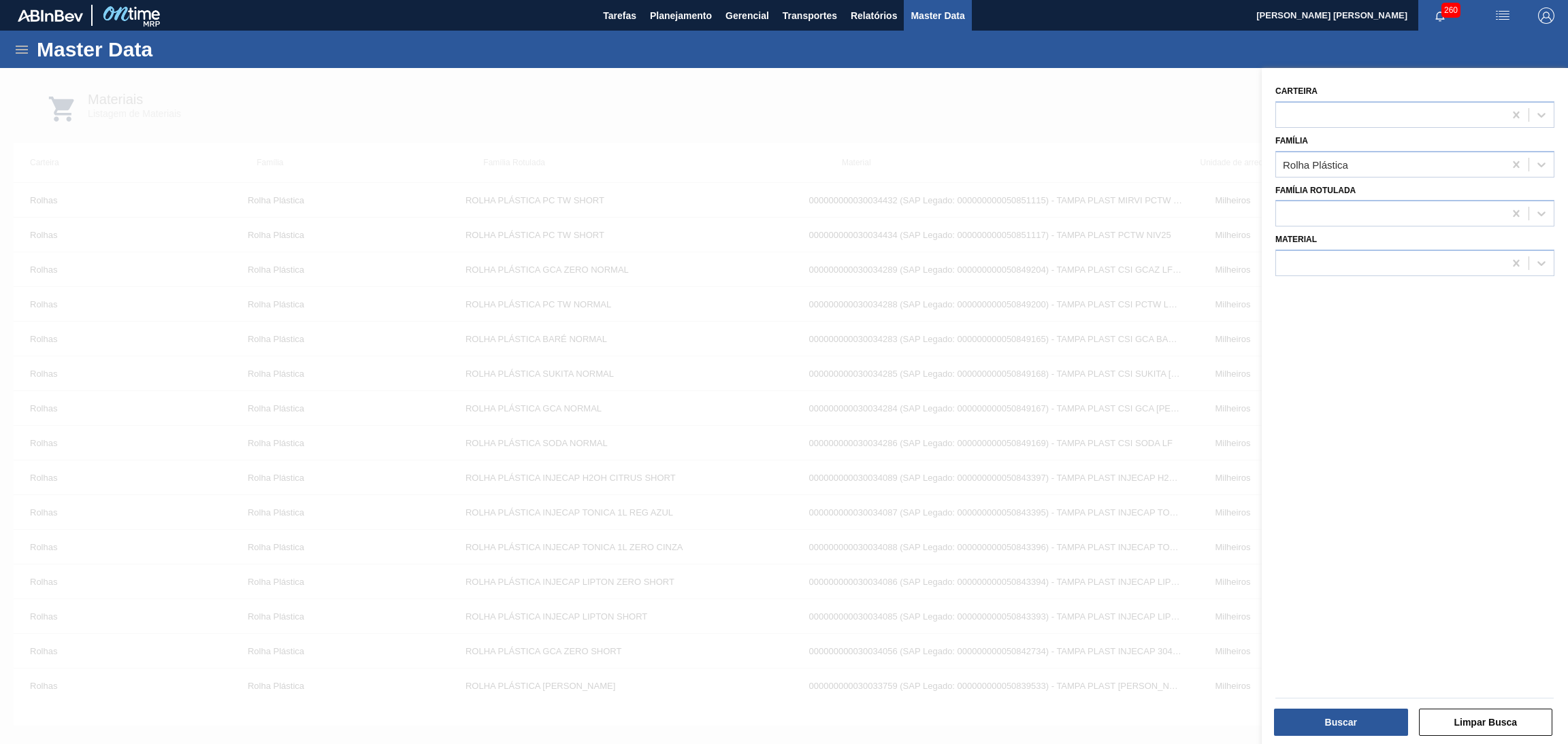
click at [1468, 117] on div at bounding box center [1390, 115] width 228 height 20
click at [852, 15] on span "Relatórios" at bounding box center [874, 15] width 46 height 16
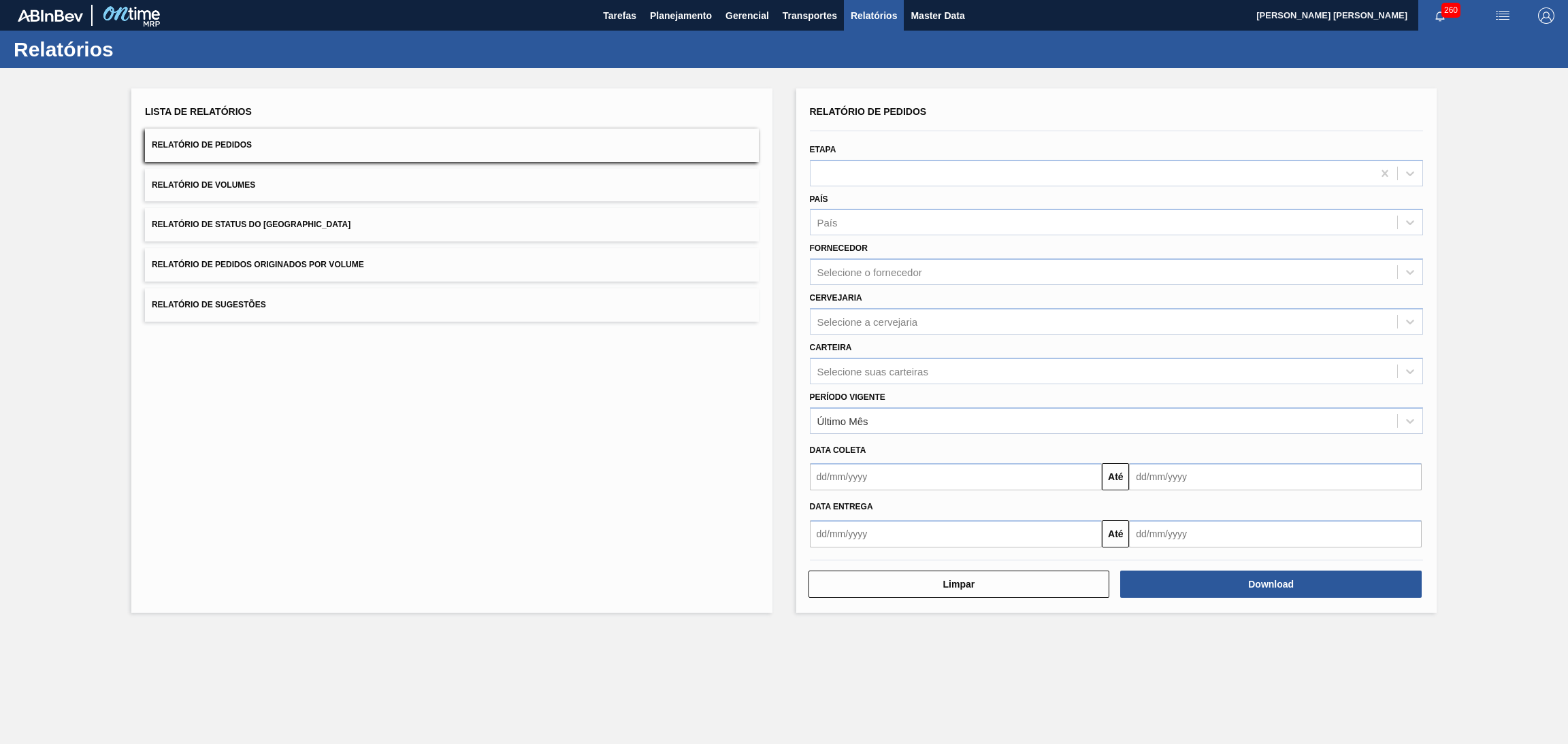
click at [235, 235] on button "Relatório de Status do [GEOGRAPHIC_DATA]" at bounding box center [451, 224] width 614 height 33
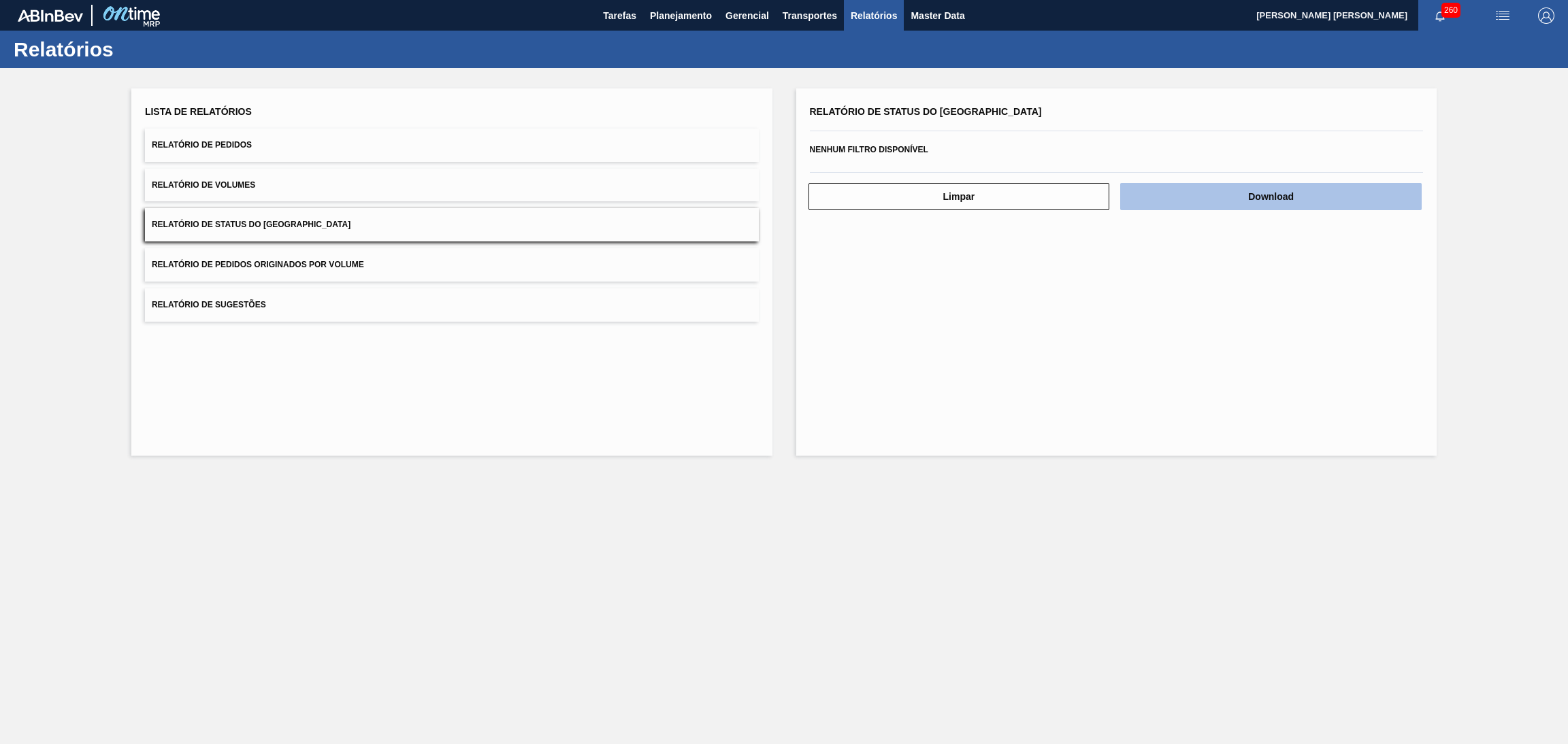
click at [1298, 188] on button "Download" at bounding box center [1270, 196] width 301 height 27
click at [749, 446] on div "Lista de Relatórios Relatório de Pedidos Relatório de Volumes Relatório de Stat…" at bounding box center [451, 272] width 641 height 367
click at [492, 408] on div "Lista de Relatórios Relatório de Pedidos Relatório de Volumes Relatório de Stat…" at bounding box center [451, 272] width 641 height 367
click at [871, 395] on div "Relatório de Status do Estoque Nenhum filtro disponível Limpar Download" at bounding box center [1117, 272] width 641 height 367
click at [32, 18] on img at bounding box center [51, 16] width 65 height 13
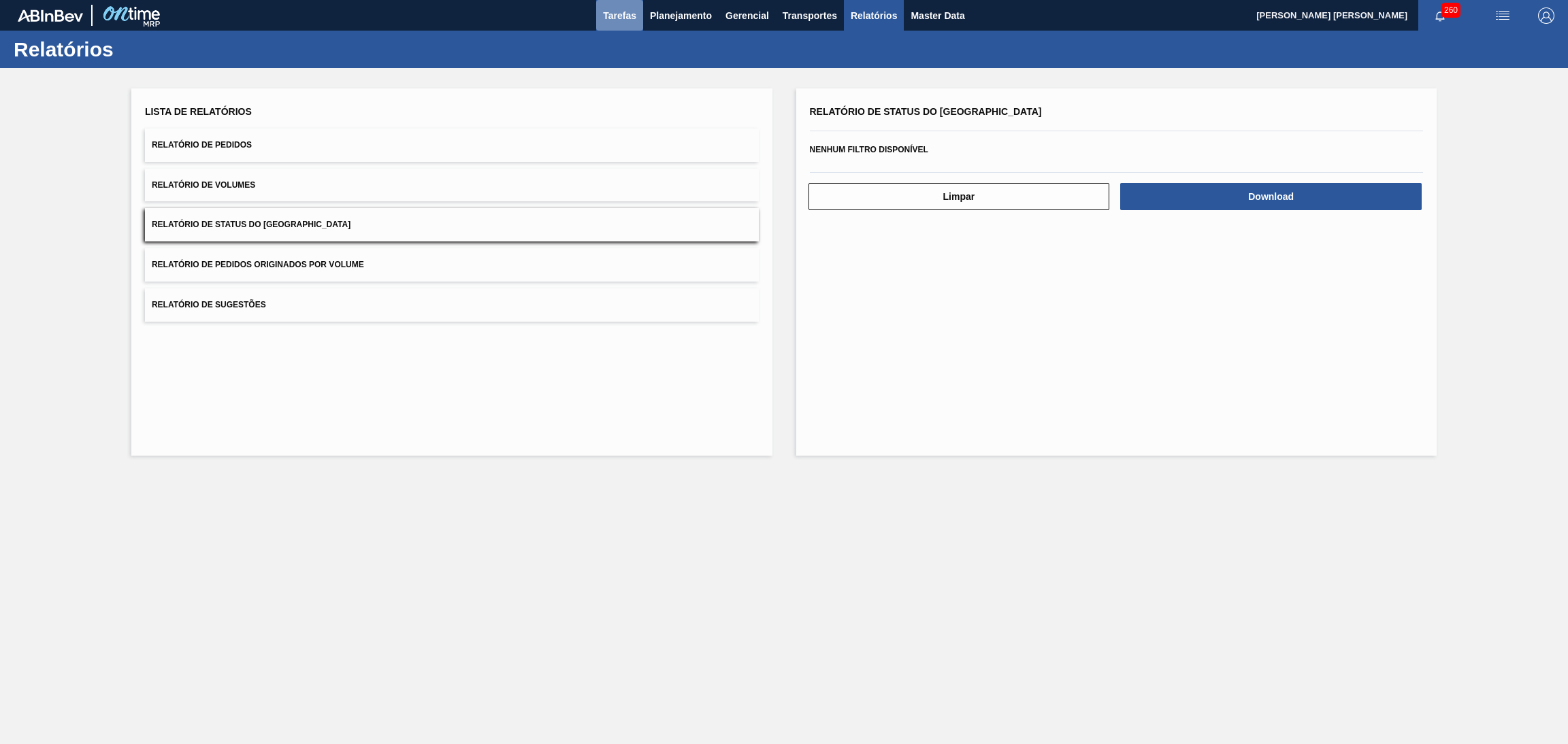
click at [619, 21] on span "Tarefas" at bounding box center [619, 15] width 33 height 16
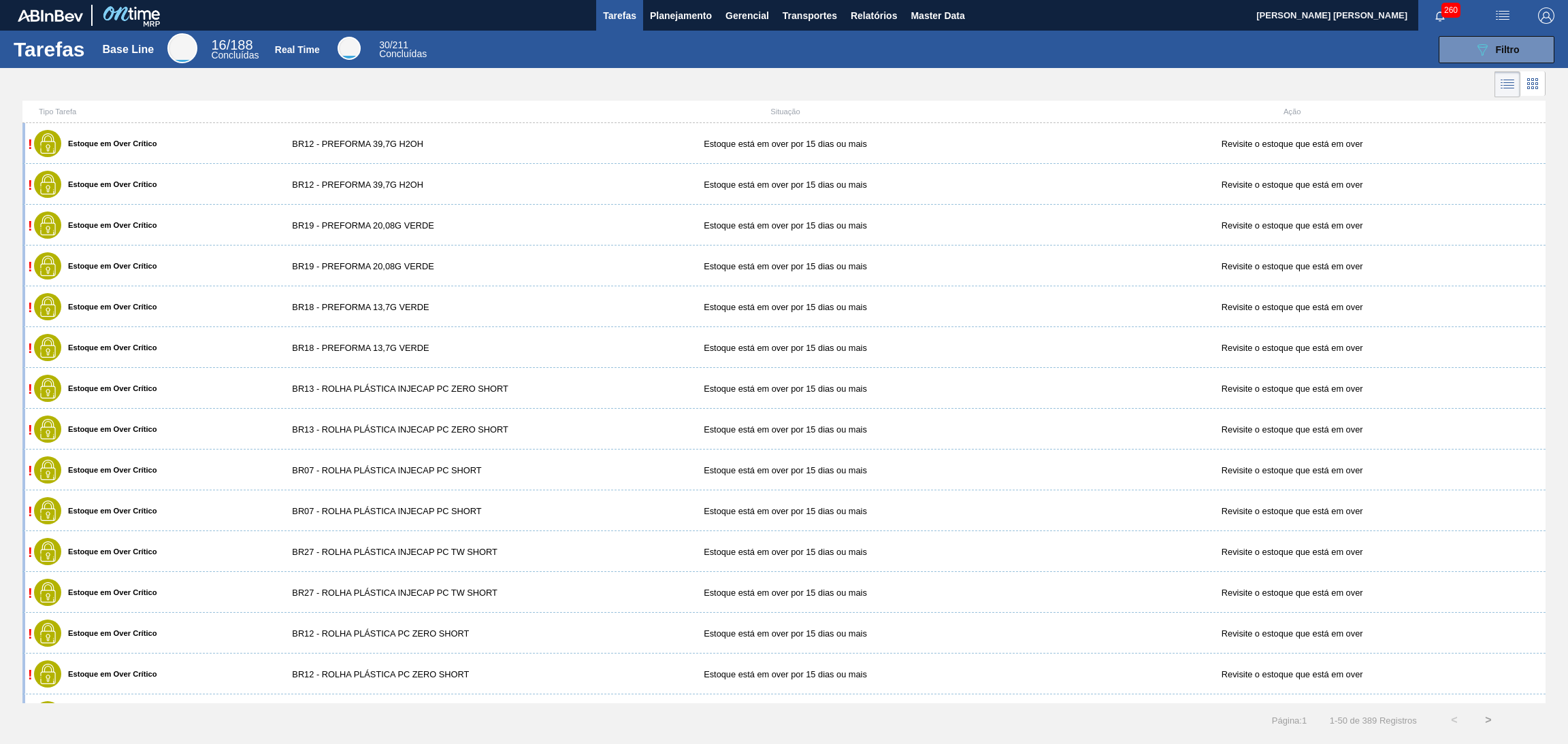
click at [36, 21] on div at bounding box center [91, 15] width 147 height 31
click at [31, 10] on img at bounding box center [51, 16] width 65 height 13
click at [941, 21] on span "Master Data" at bounding box center [937, 15] width 53 height 16
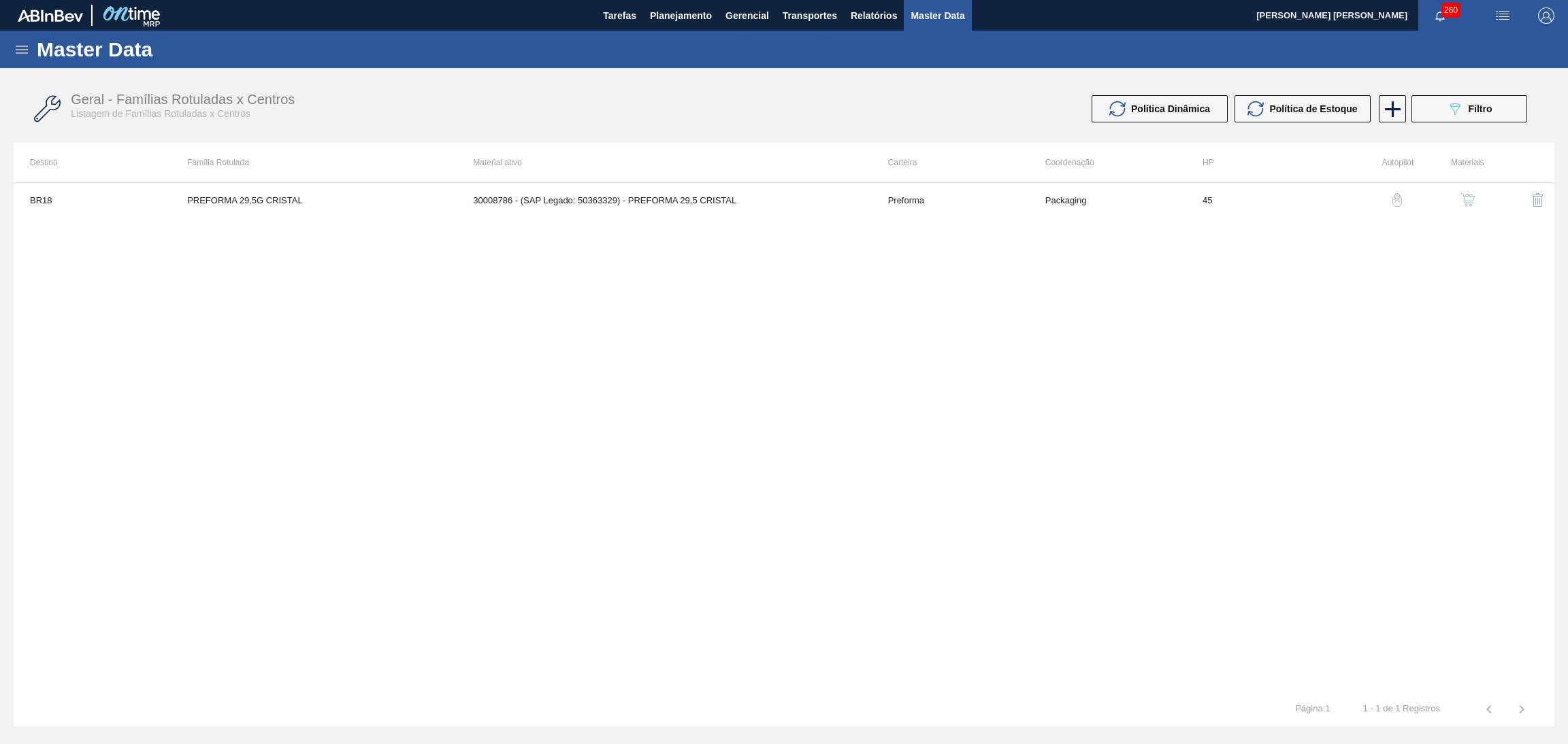
click at [24, 51] on icon at bounding box center [22, 50] width 16 height 16
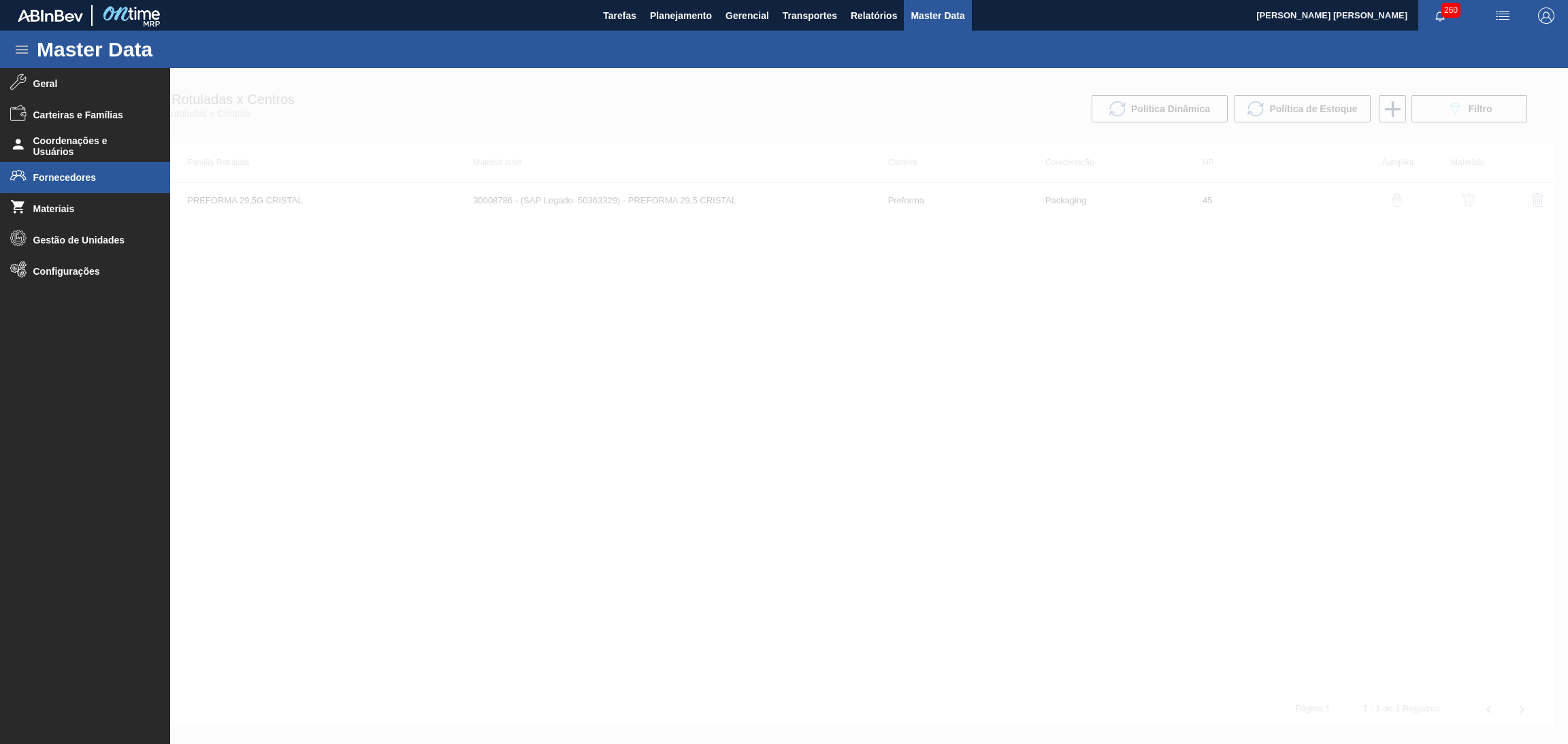
click at [54, 175] on span "Fornecedores" at bounding box center [90, 177] width 112 height 11
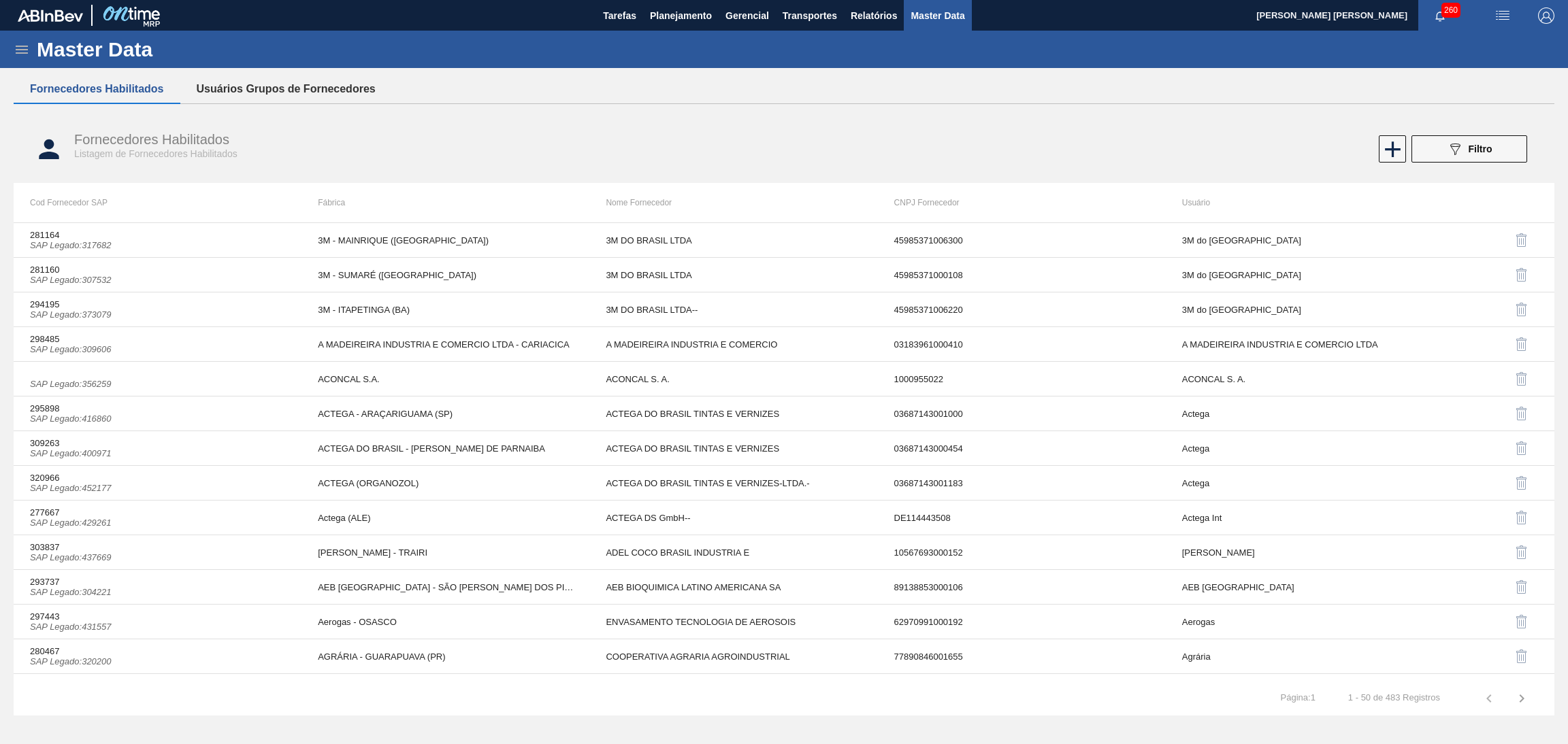
click at [238, 84] on button "Usuários Grupos de Fornecedores" at bounding box center [286, 89] width 212 height 29
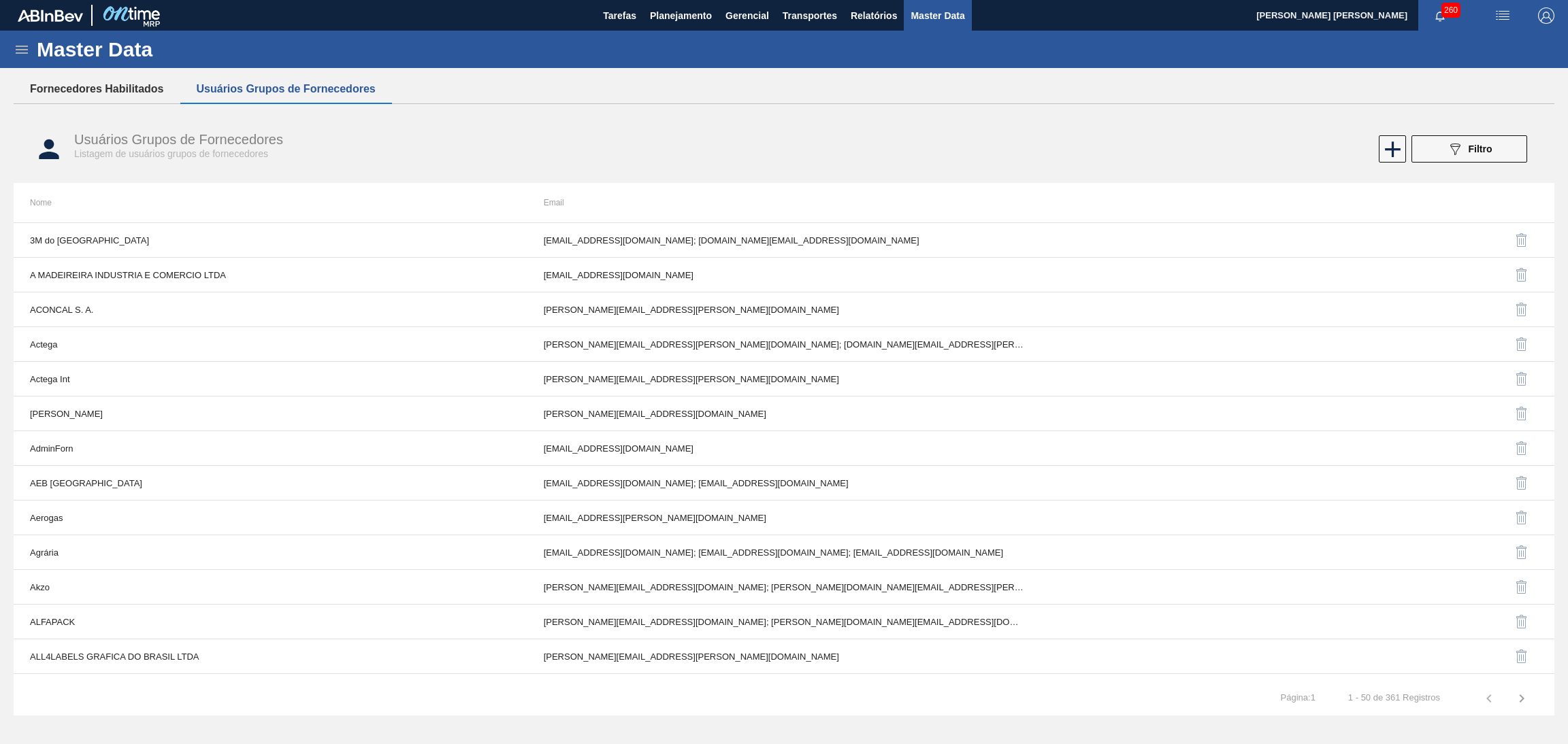
click at [125, 89] on button "Fornecedores Habilitados" at bounding box center [97, 89] width 166 height 29
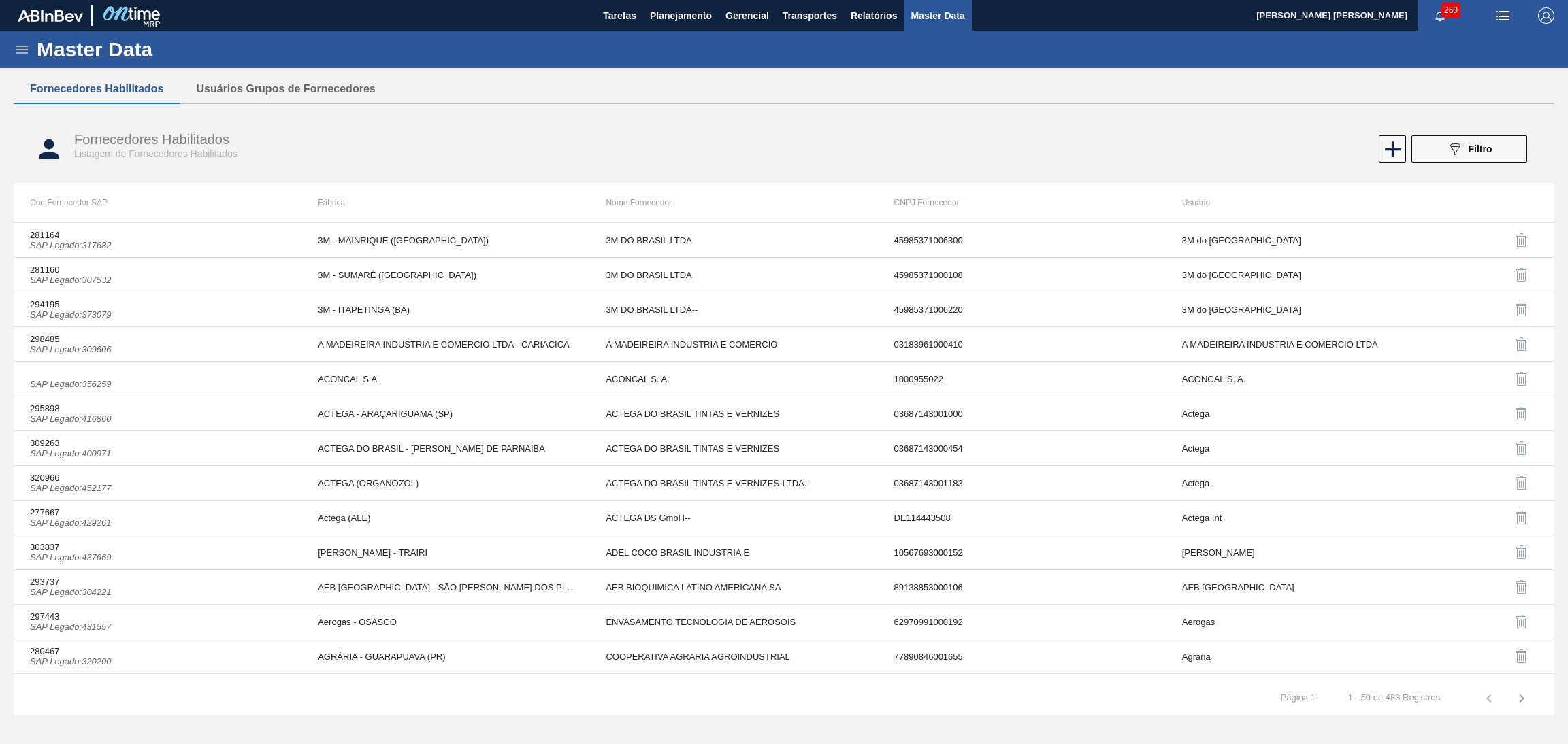
click at [18, 53] on icon at bounding box center [22, 49] width 13 height 8
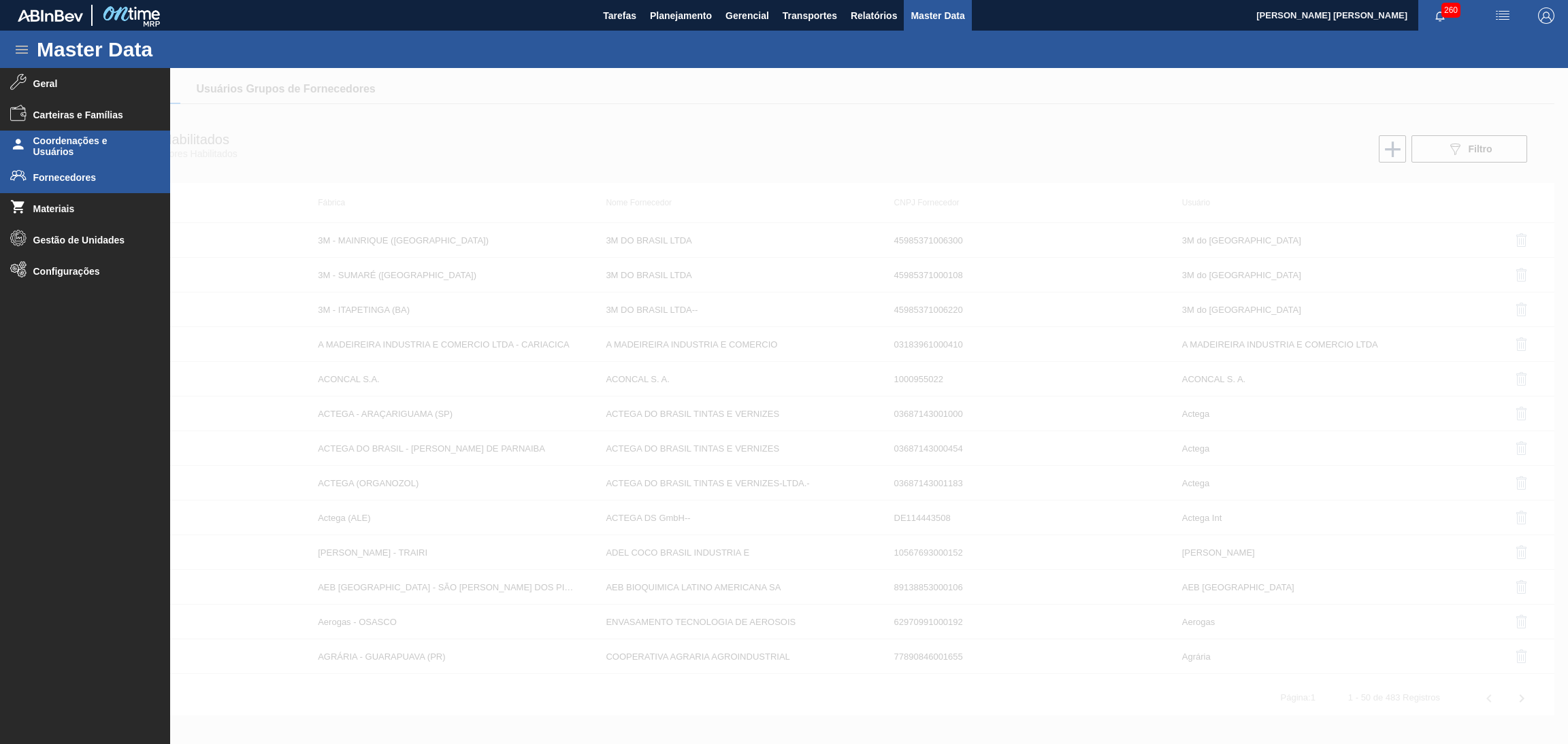
click at [30, 153] on li "Coordenações e Usuários" at bounding box center [85, 146] width 170 height 32
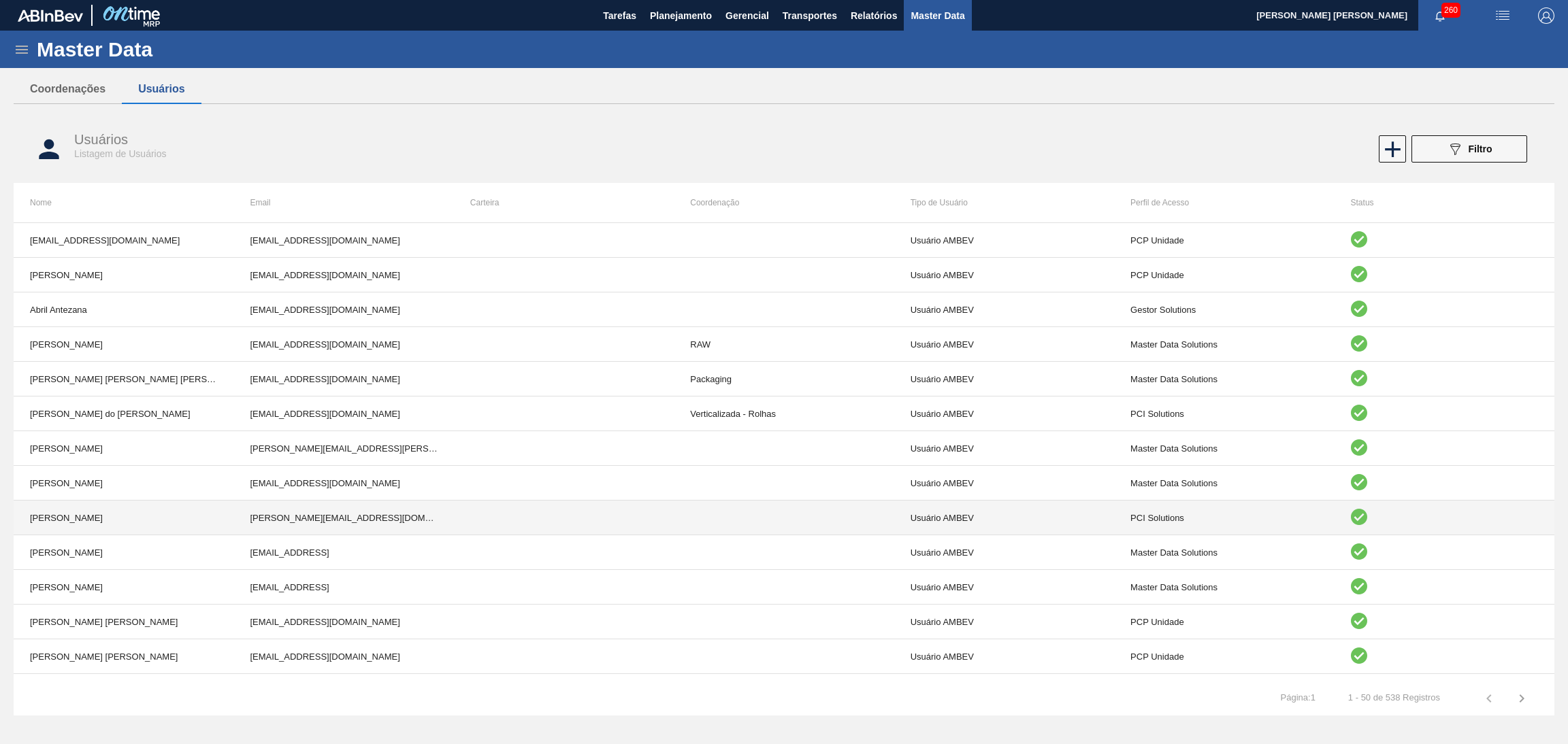
scroll to position [714, 0]
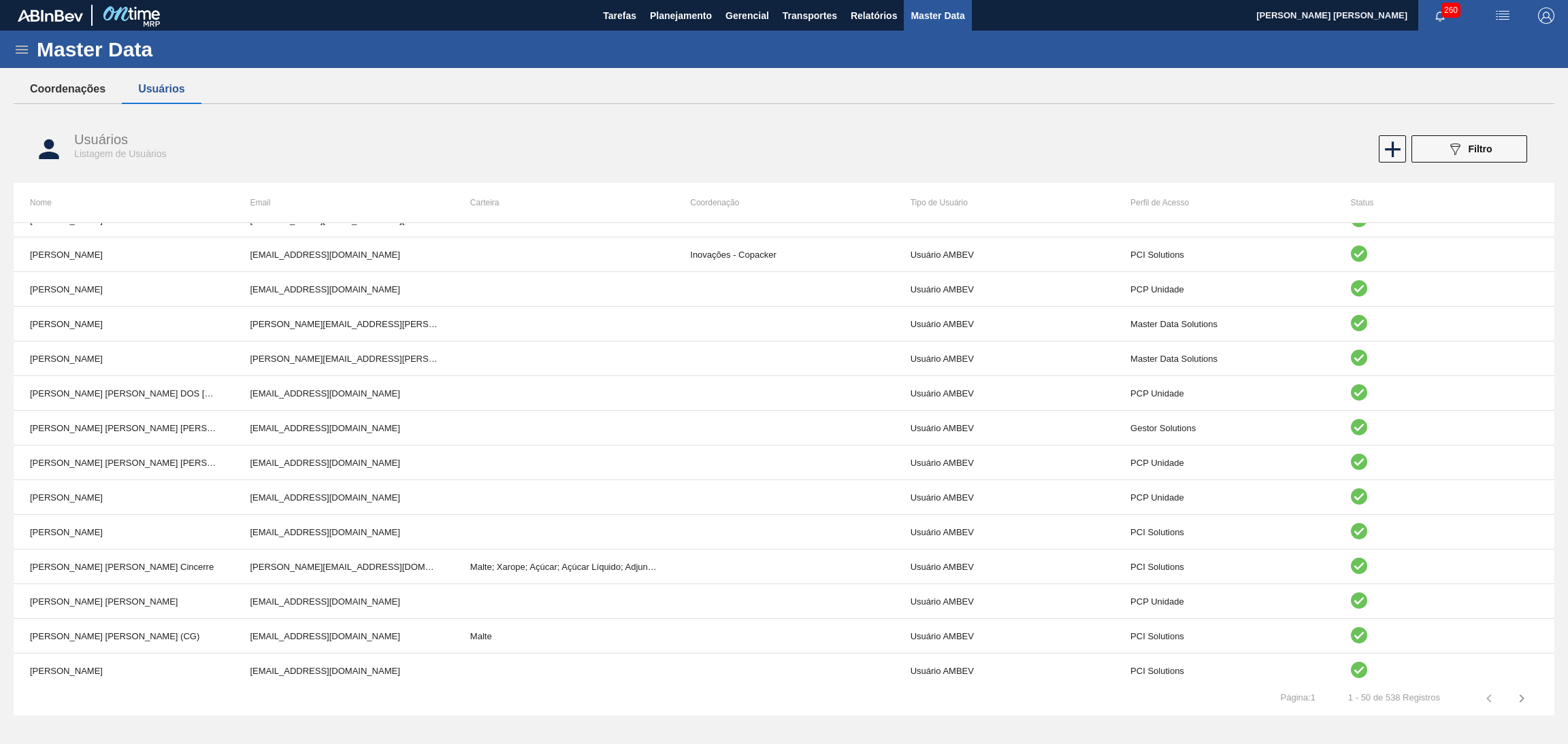
click at [53, 89] on button "Coordenações" at bounding box center [68, 89] width 109 height 29
